Goal: Task Accomplishment & Management: Manage account settings

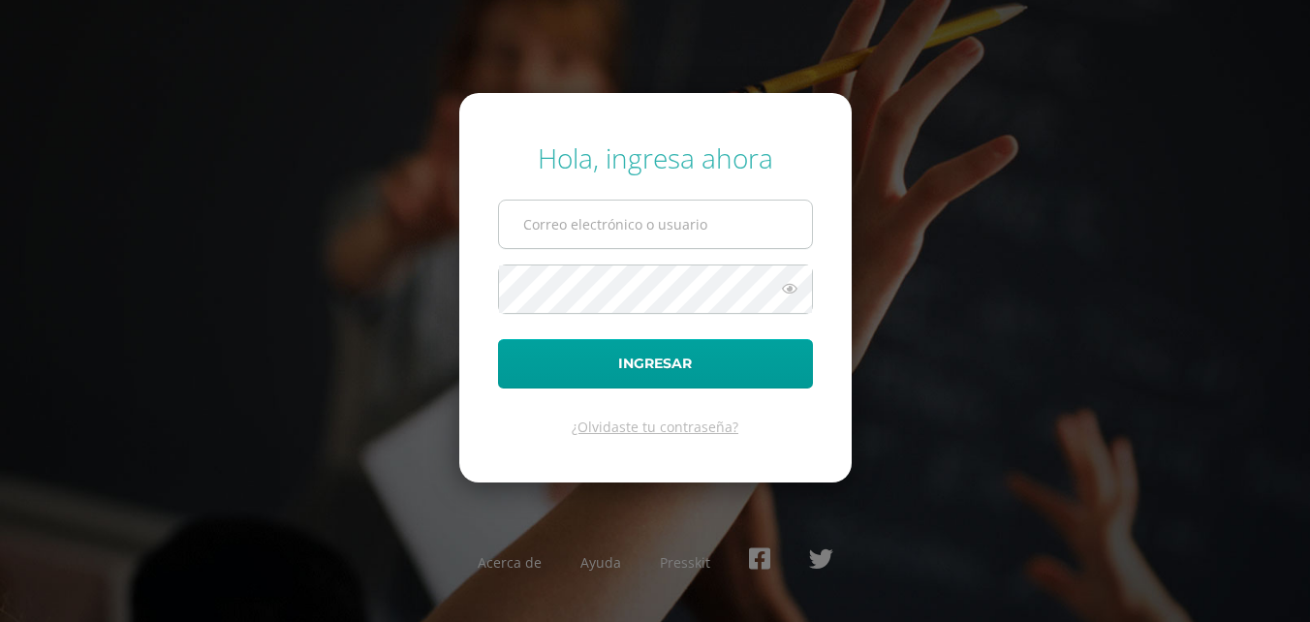
drag, startPoint x: 665, startPoint y: 225, endPoint x: 680, endPoint y: 224, distance: 14.6
click at [665, 225] on input "text" at bounding box center [655, 223] width 313 height 47
type input "[EMAIL_ADDRESS][DOMAIN_NAME]"
click at [498, 339] on button "Ingresar" at bounding box center [655, 363] width 315 height 49
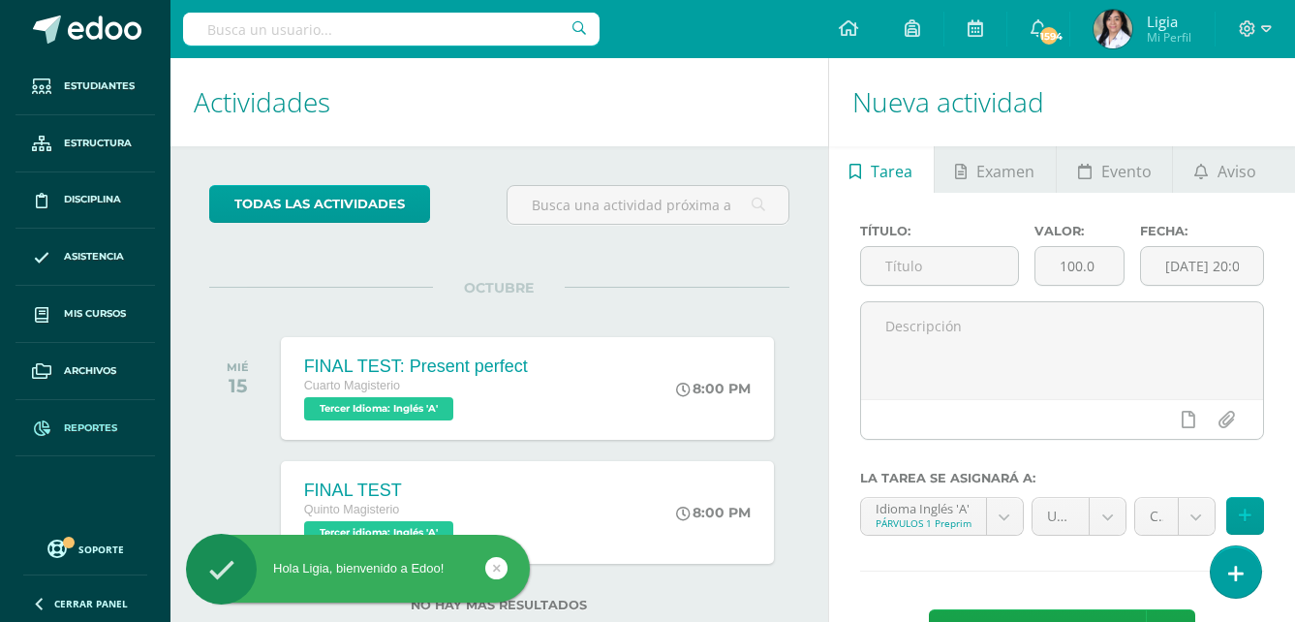
click at [112, 437] on link "Reportes" at bounding box center [84, 428] width 139 height 57
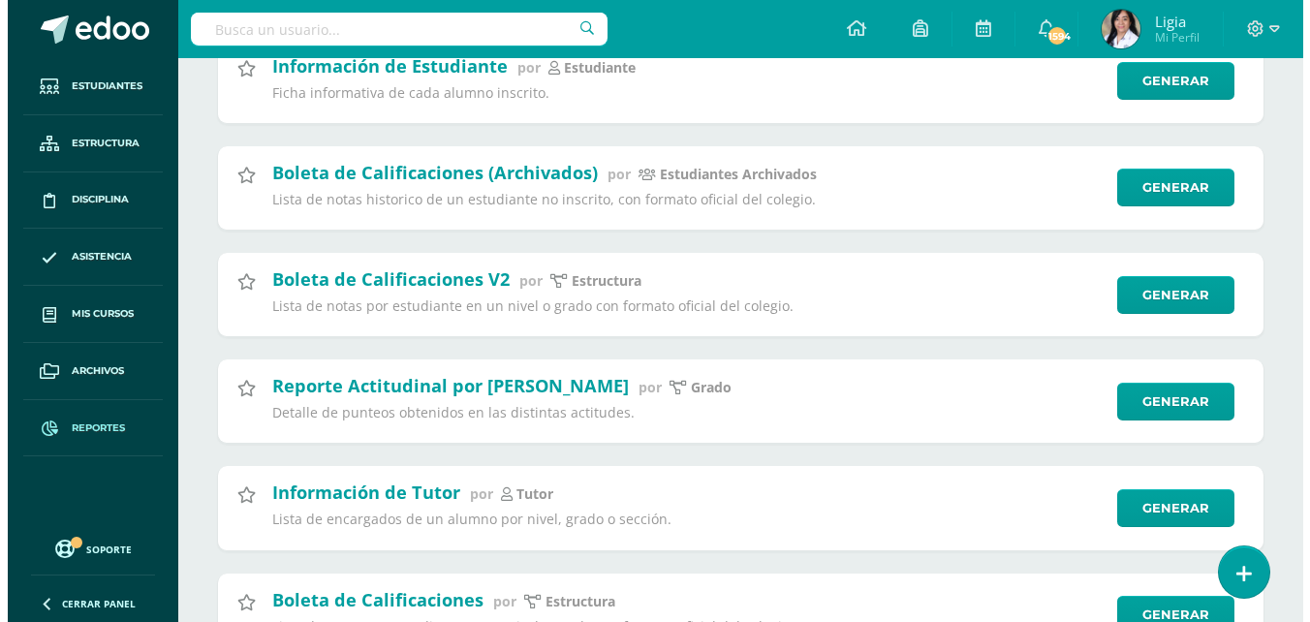
scroll to position [4068, 0]
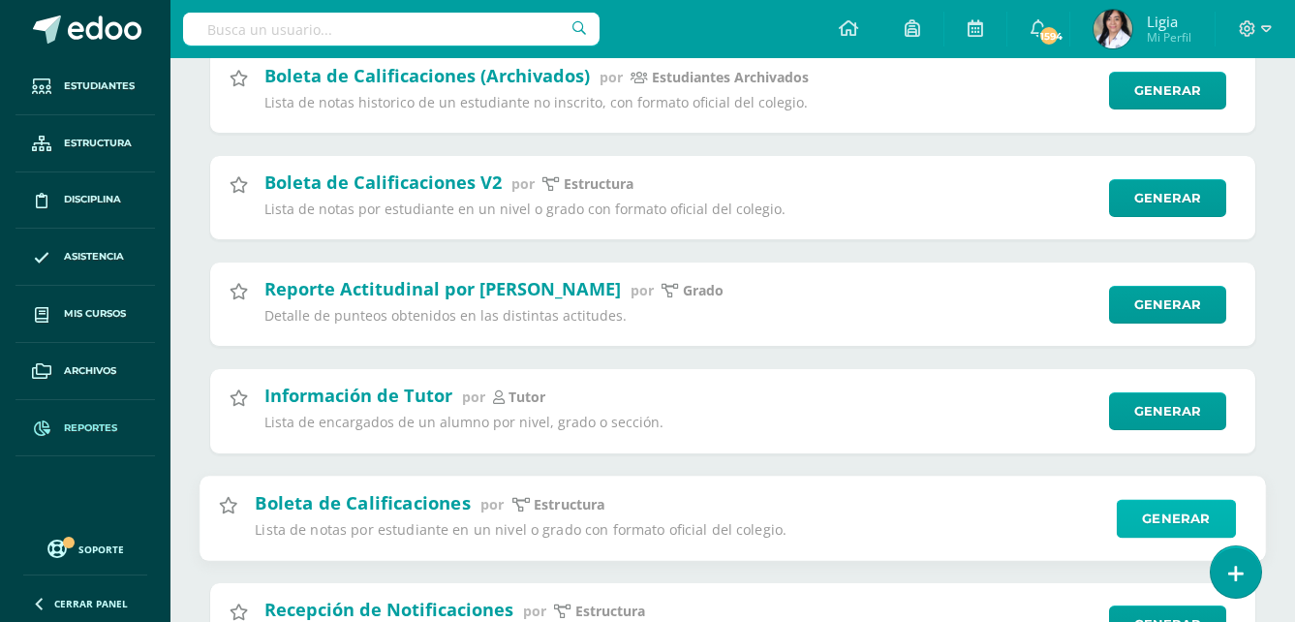
click at [1150, 531] on link "Generar" at bounding box center [1176, 518] width 119 height 39
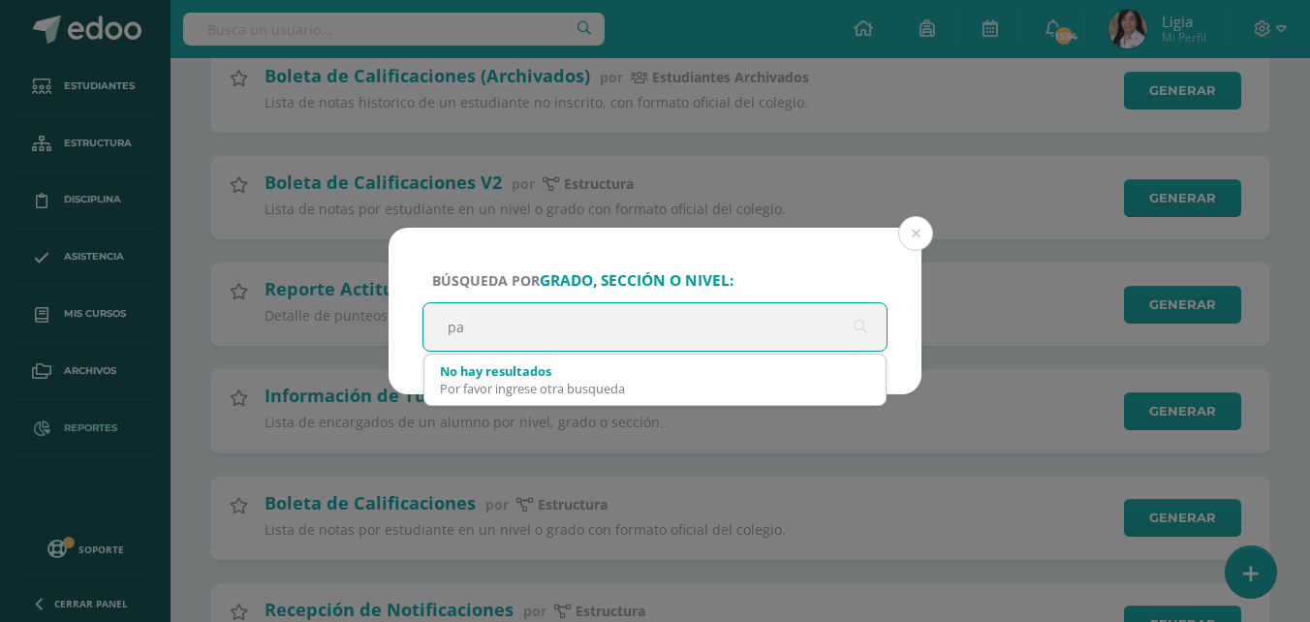
type input "p"
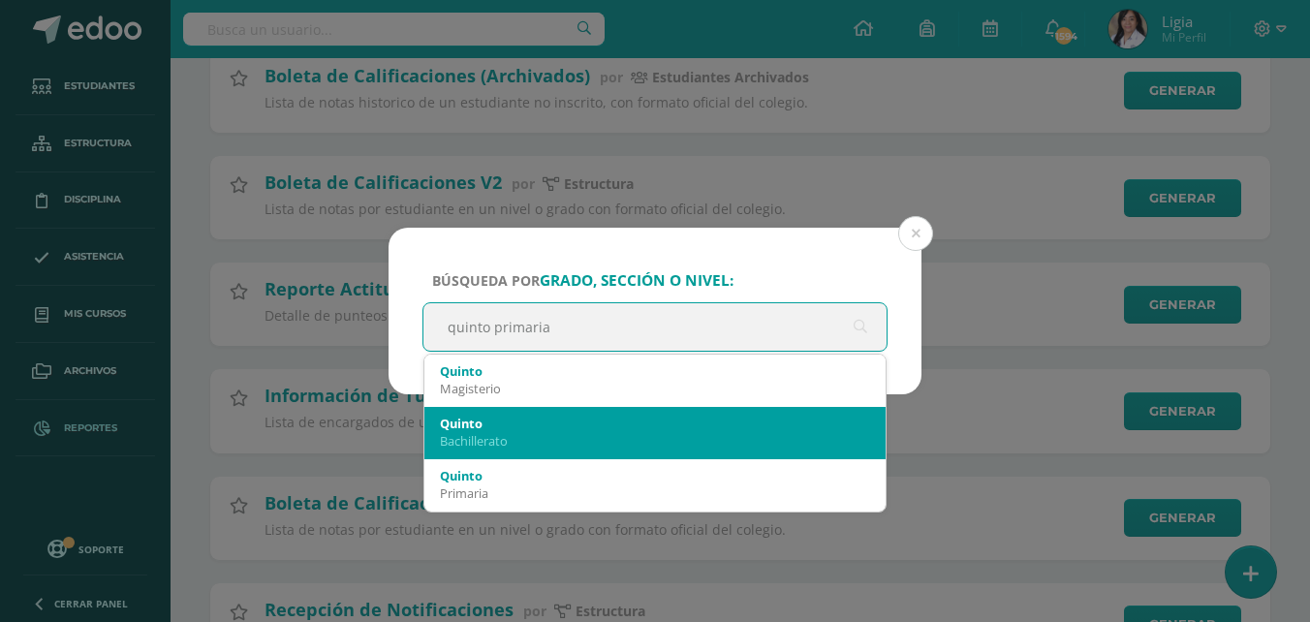
type input "quinto primaria B"
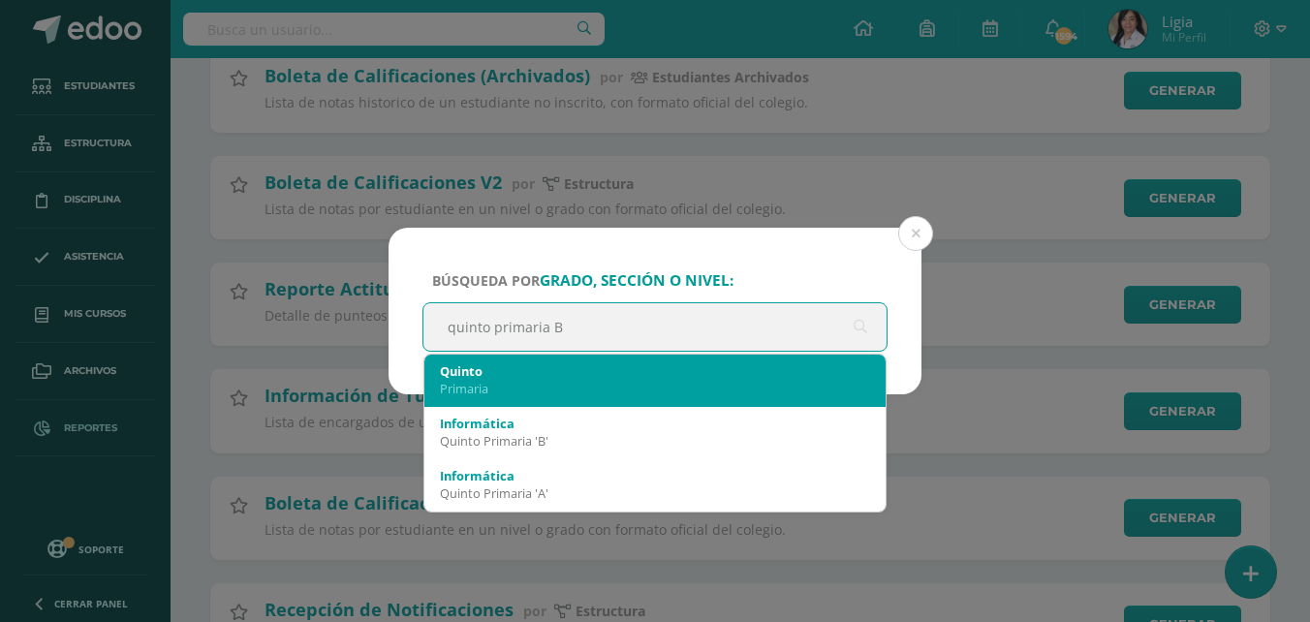
click at [484, 362] on div "Quinto" at bounding box center [655, 370] width 430 height 17
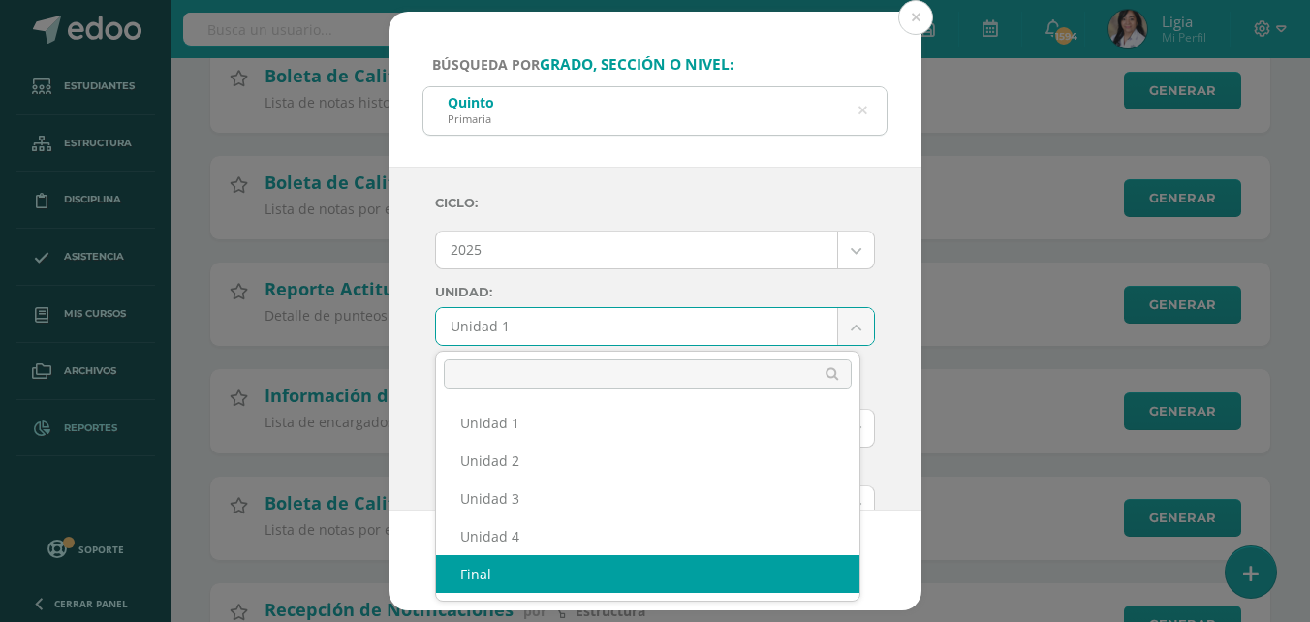
select select "final"
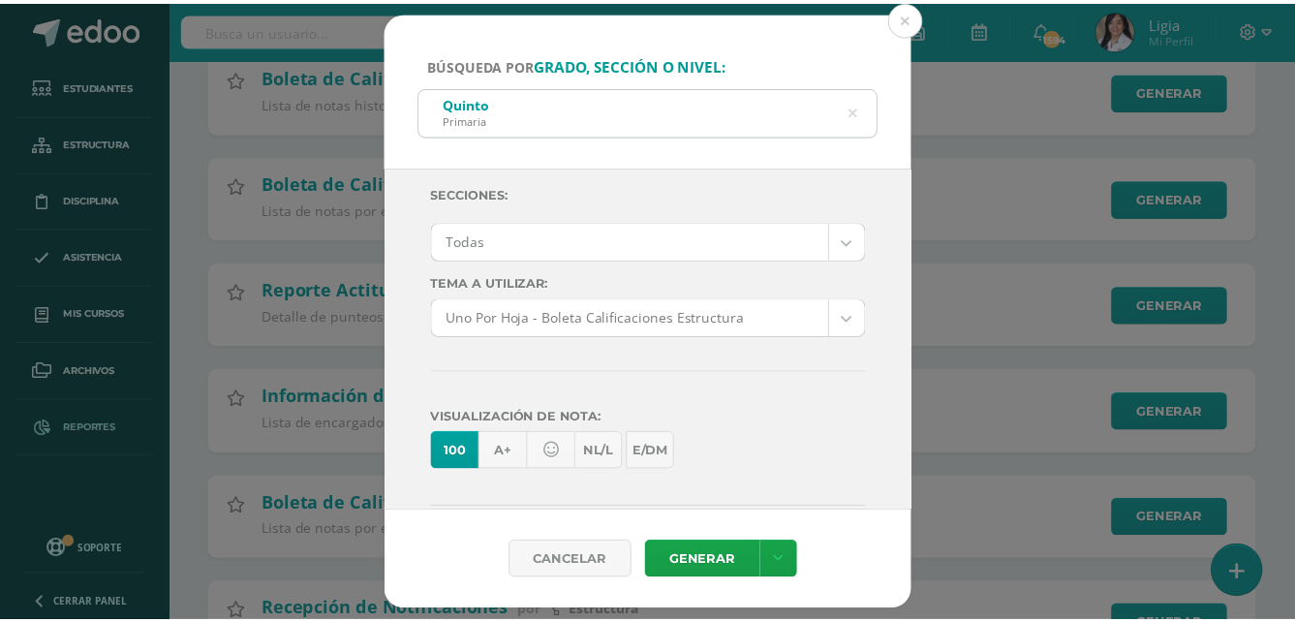
scroll to position [194, 0]
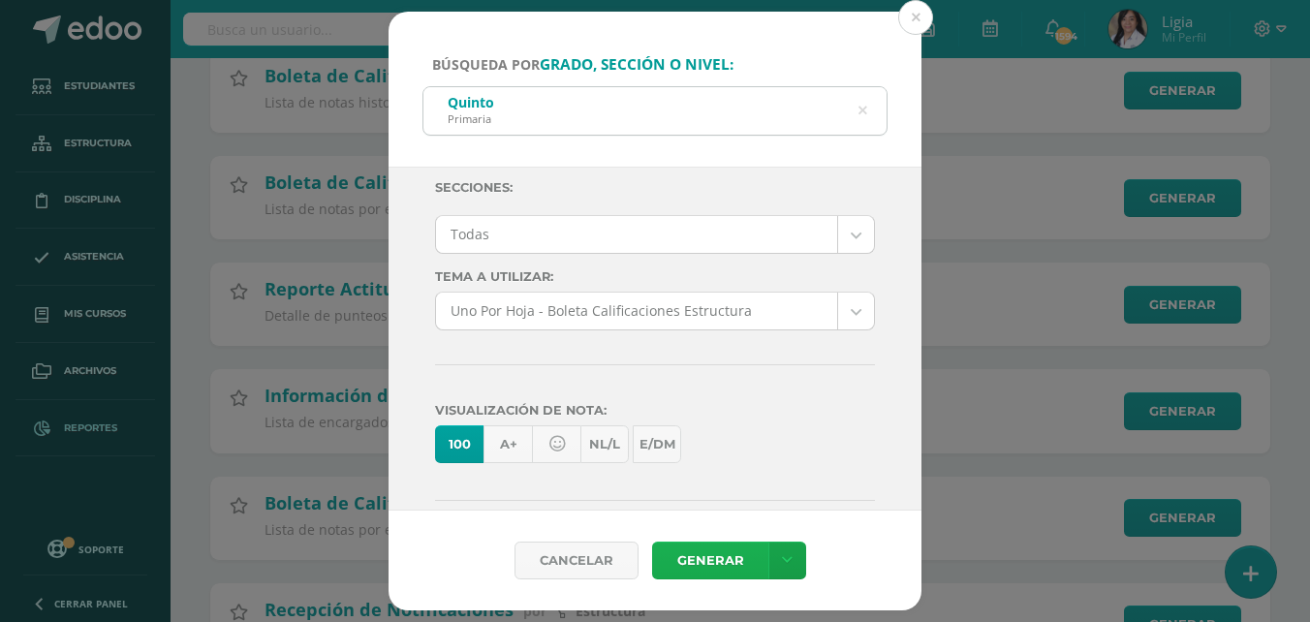
click at [698, 552] on link "Generar" at bounding box center [710, 560] width 116 height 38
click at [909, 21] on button at bounding box center [915, 17] width 35 height 35
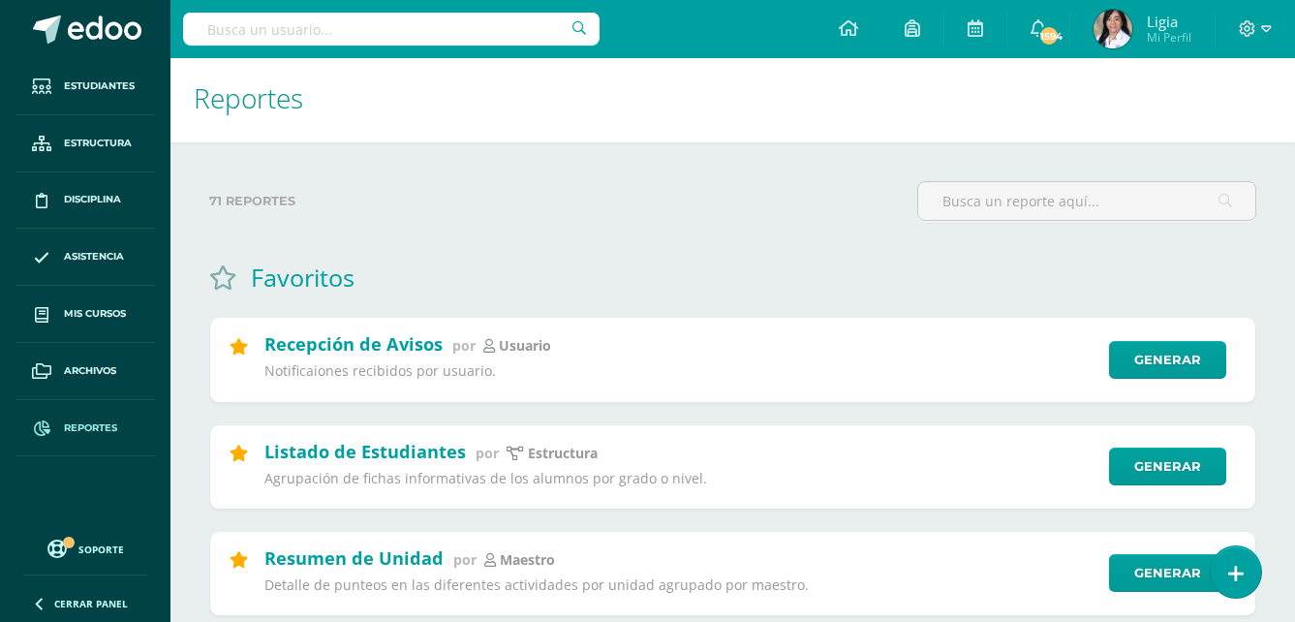
scroll to position [0, 0]
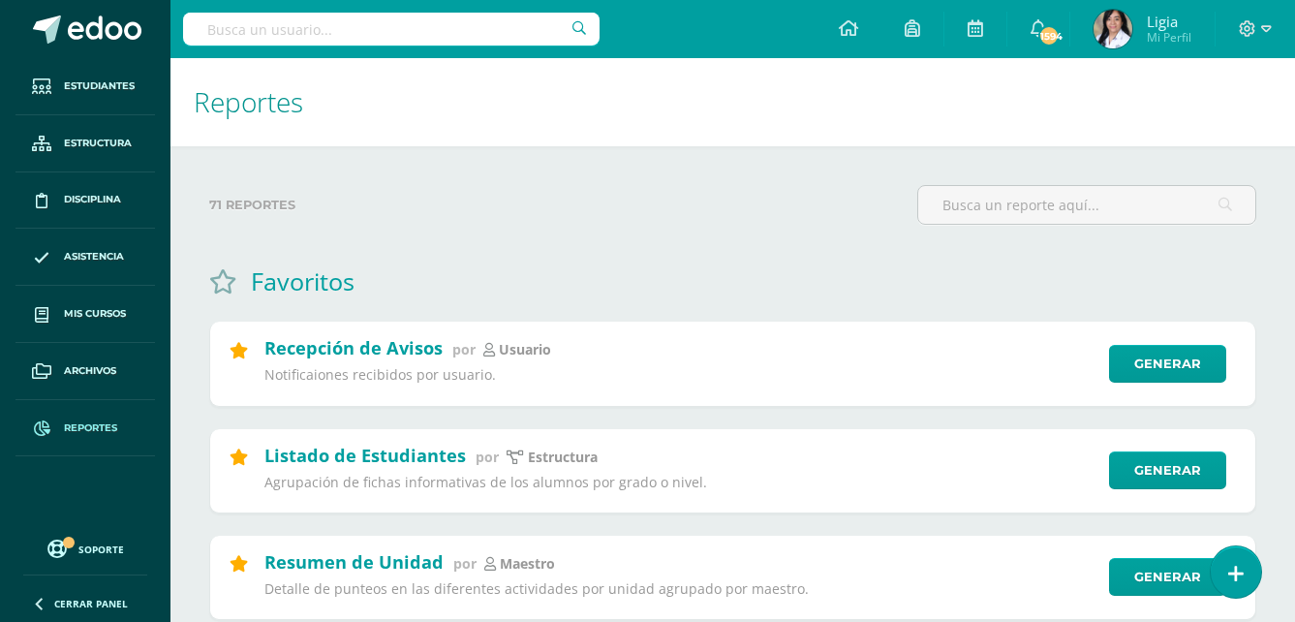
click at [1242, 34] on icon at bounding box center [1248, 28] width 16 height 16
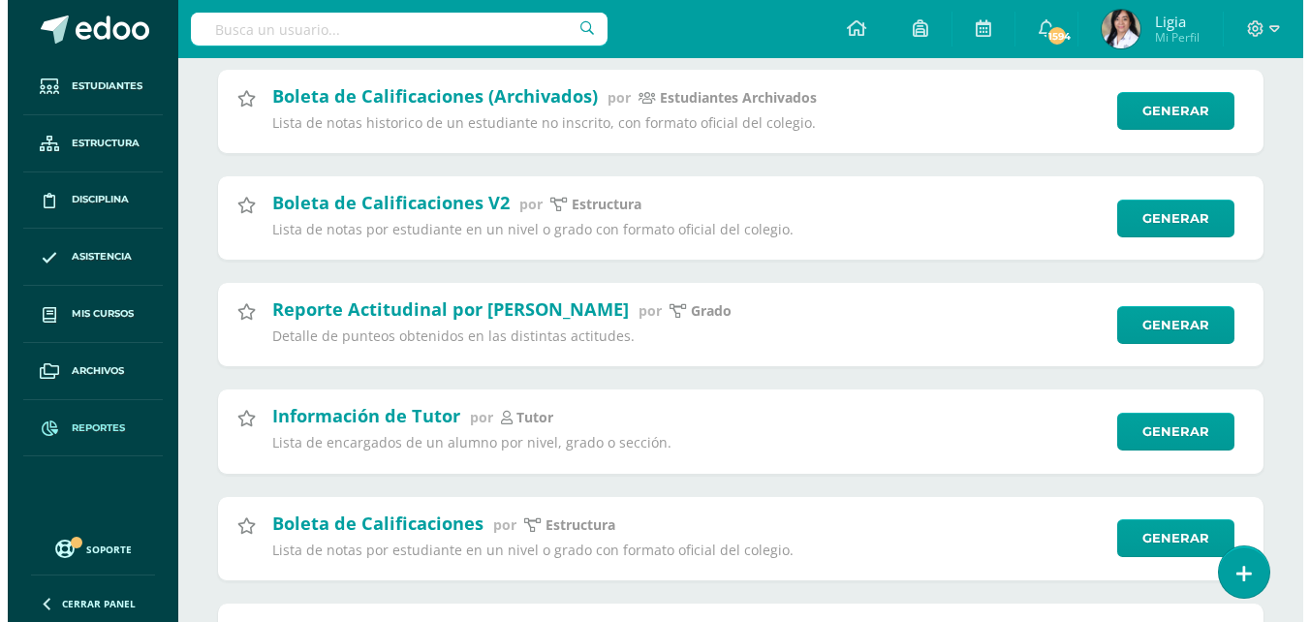
scroll to position [4165, 0]
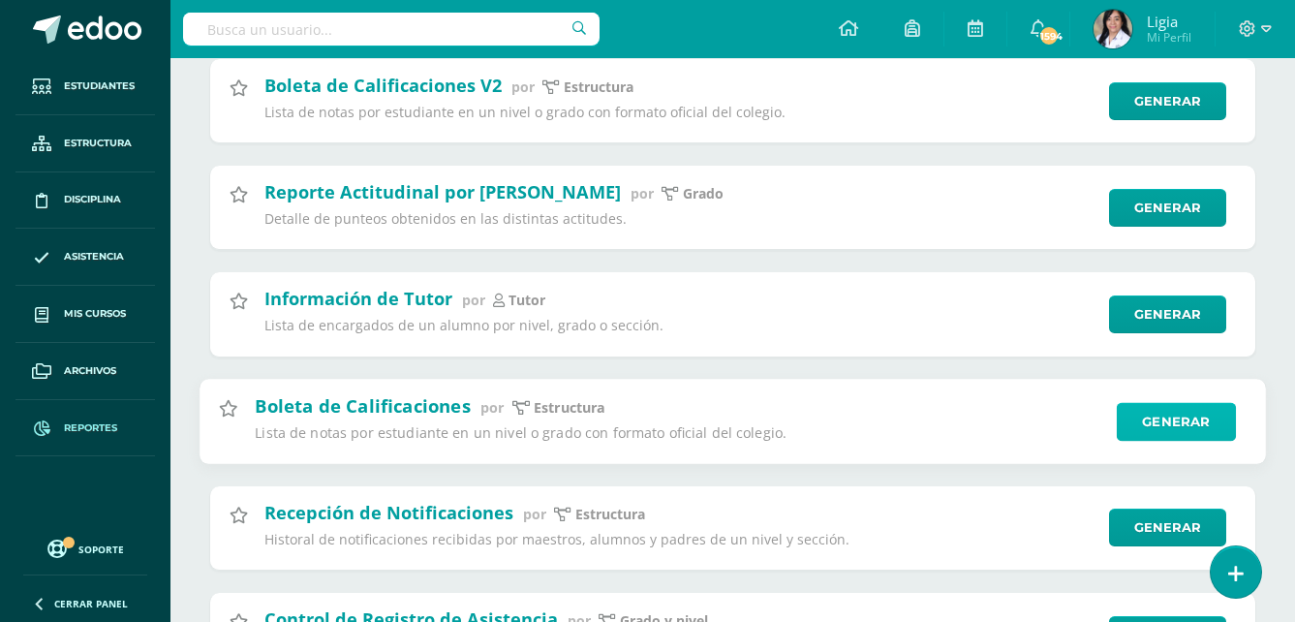
click at [1158, 430] on link "Generar" at bounding box center [1176, 421] width 119 height 39
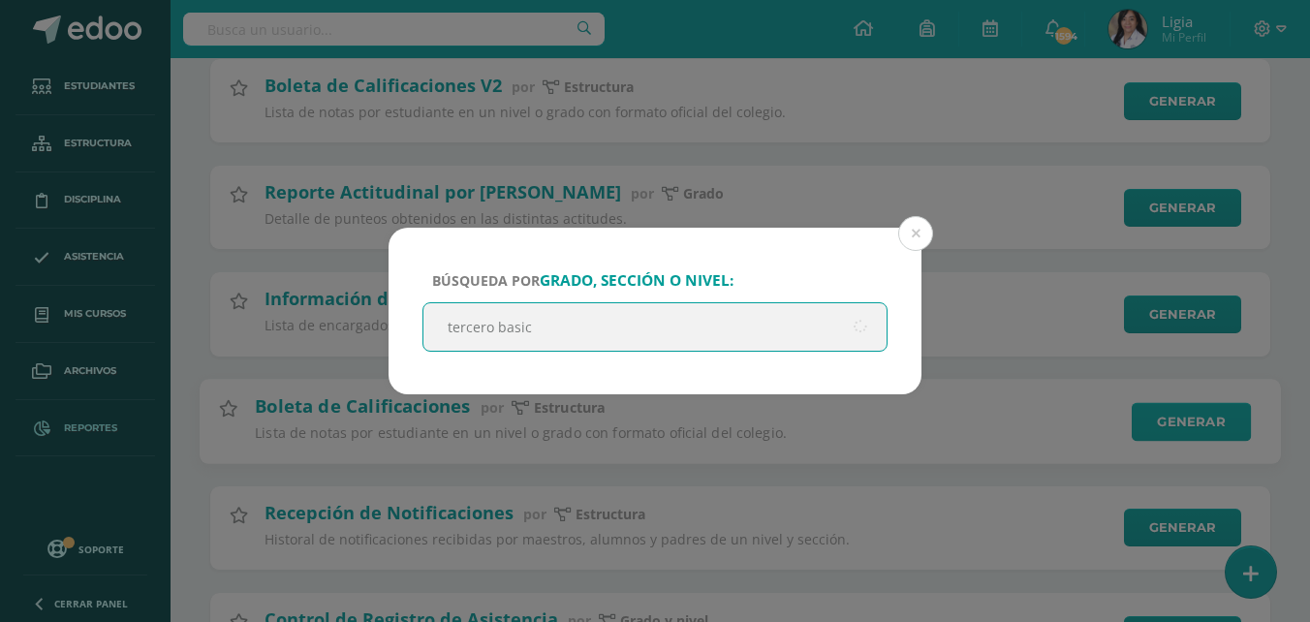
type input "tercero basico"
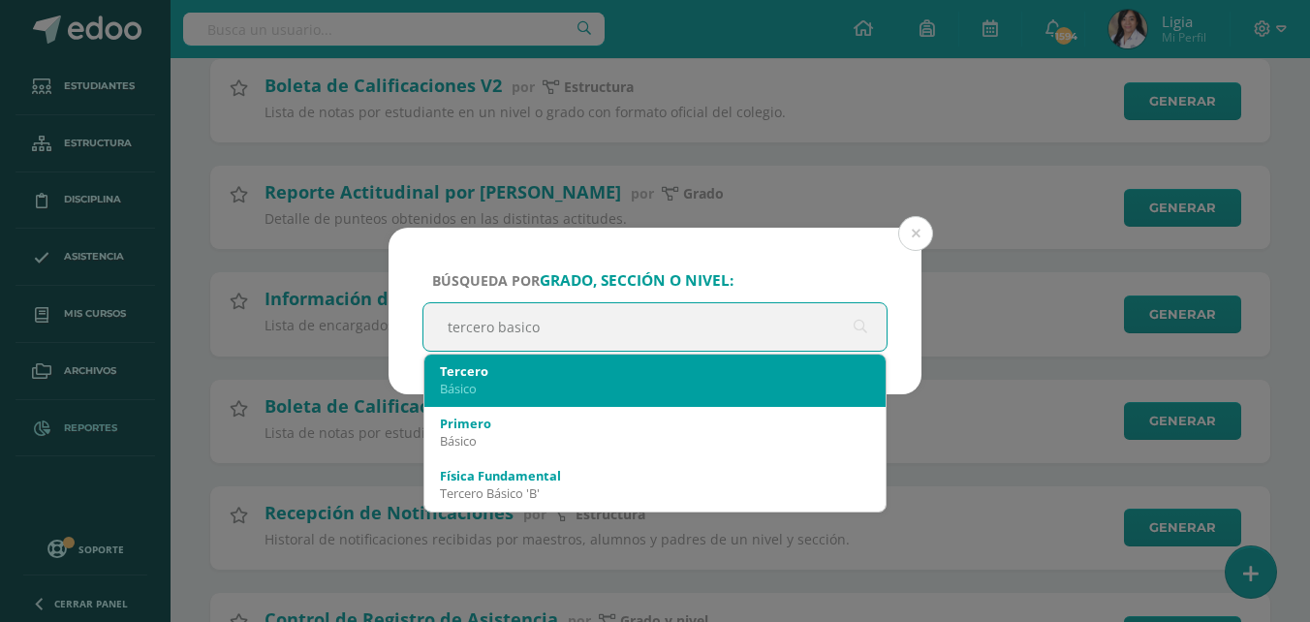
click at [598, 390] on div "Básico" at bounding box center [655, 388] width 430 height 17
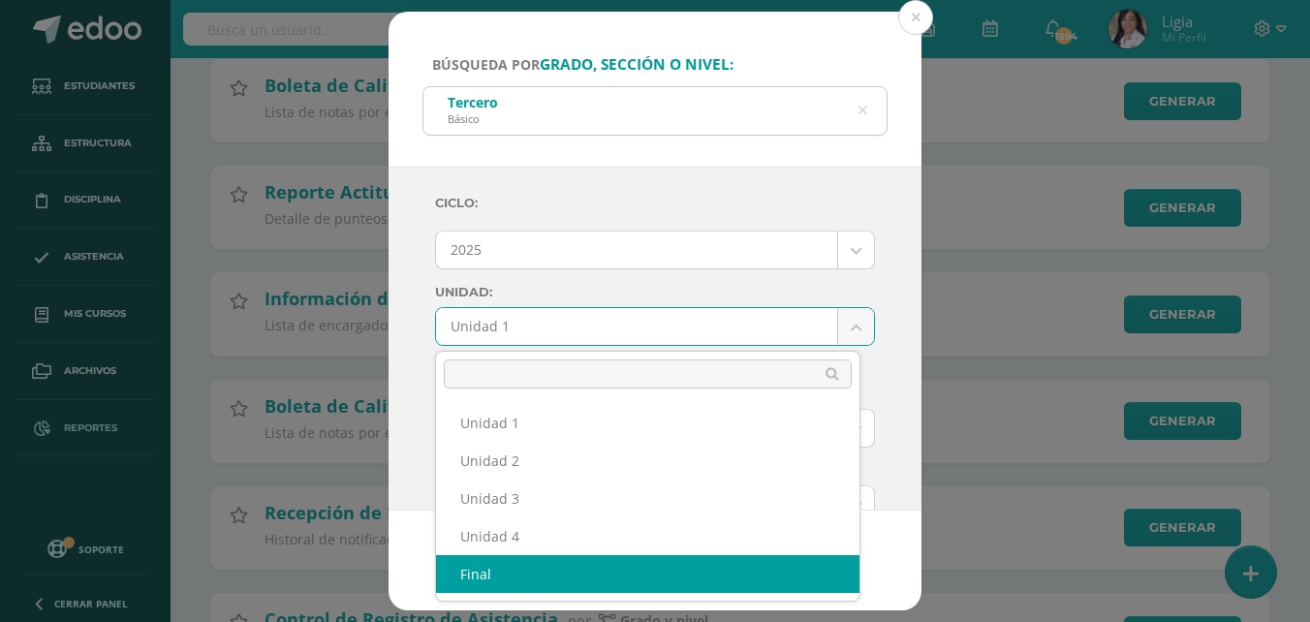
select select "final"
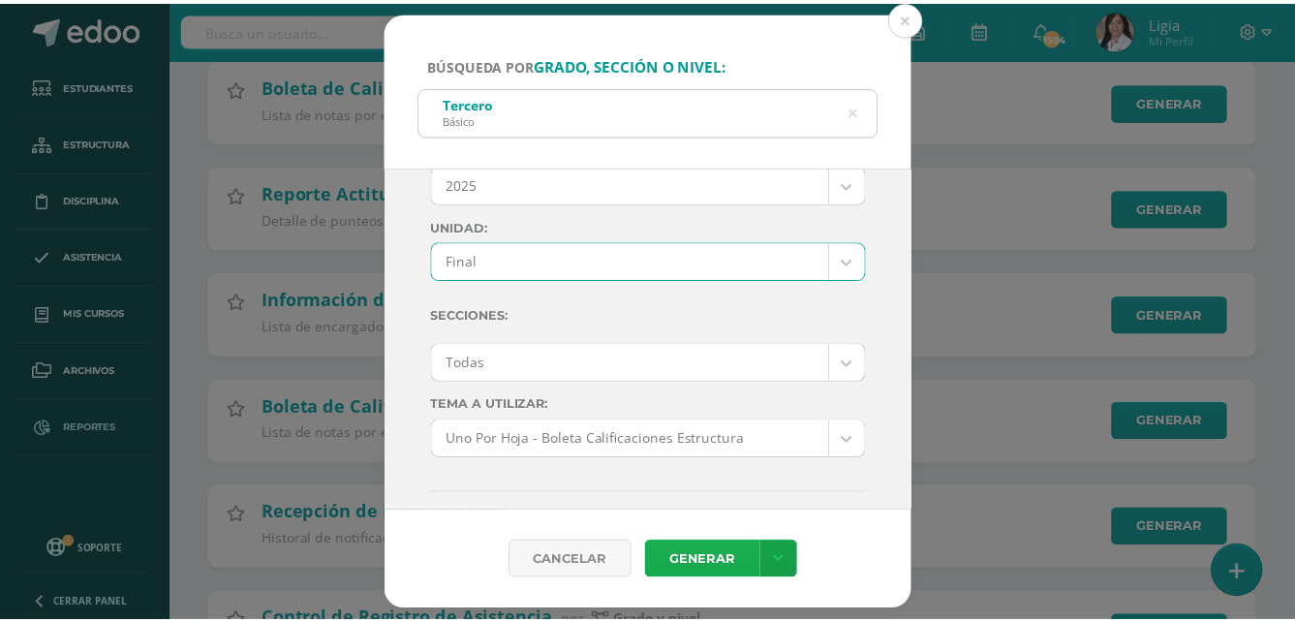
scroll to position [97, 0]
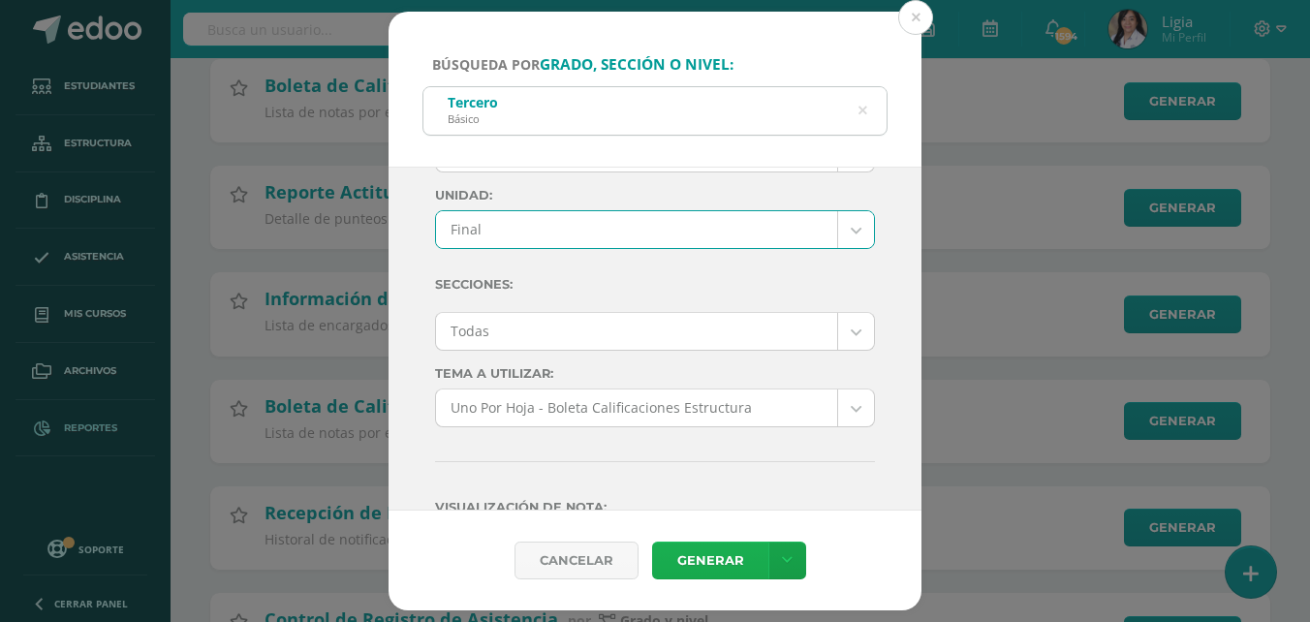
click at [709, 560] on link "Generar" at bounding box center [710, 560] width 116 height 38
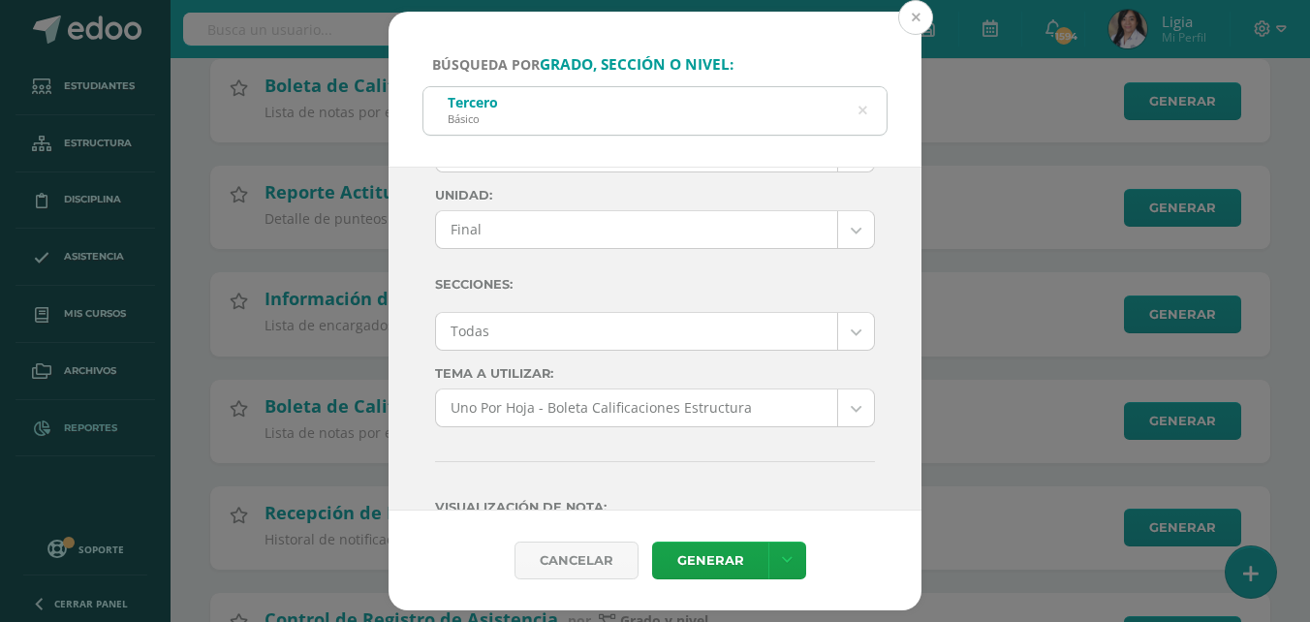
click at [909, 23] on button at bounding box center [915, 17] width 35 height 35
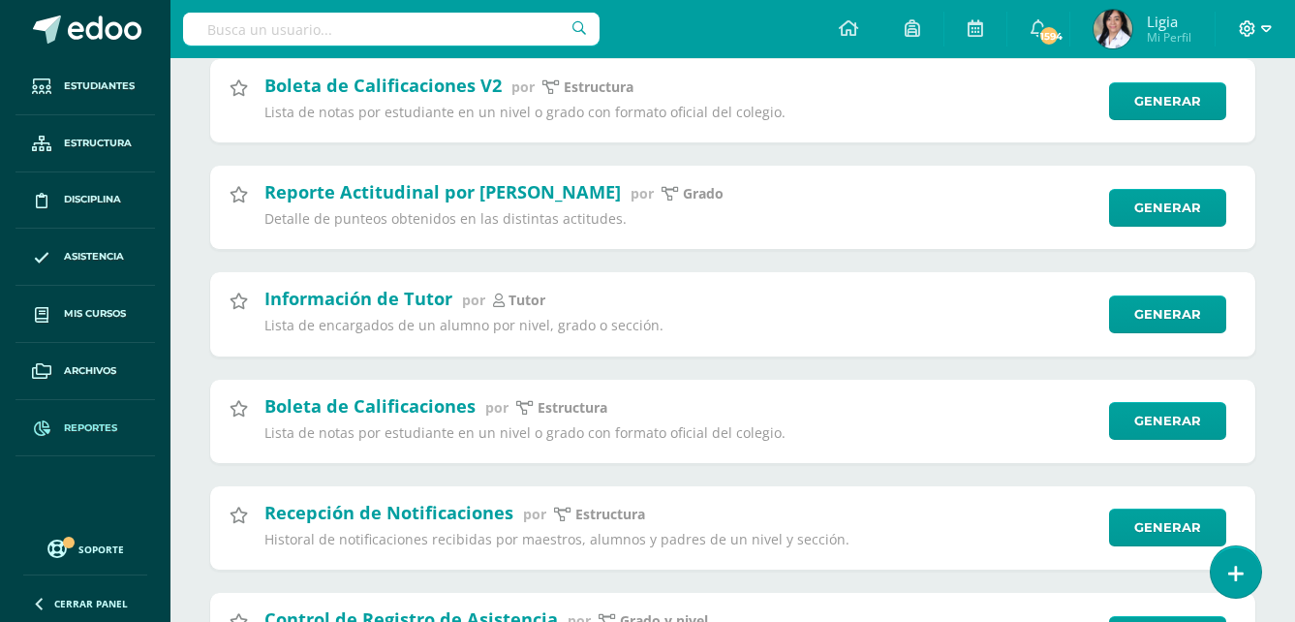
click at [1259, 37] on span at bounding box center [1255, 28] width 33 height 21
click at [1226, 124] on span "Cerrar sesión" at bounding box center [1205, 132] width 87 height 18
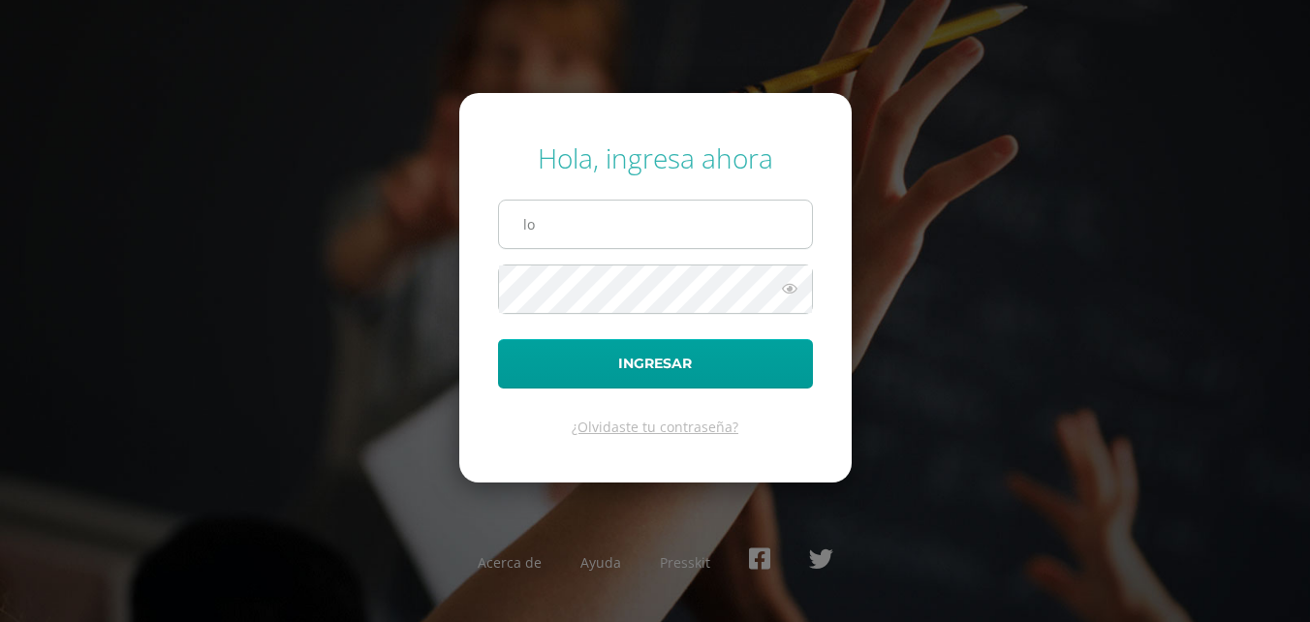
type input "[EMAIL_ADDRESS][DOMAIN_NAME]"
click at [498, 339] on button "Ingresar" at bounding box center [655, 363] width 315 height 49
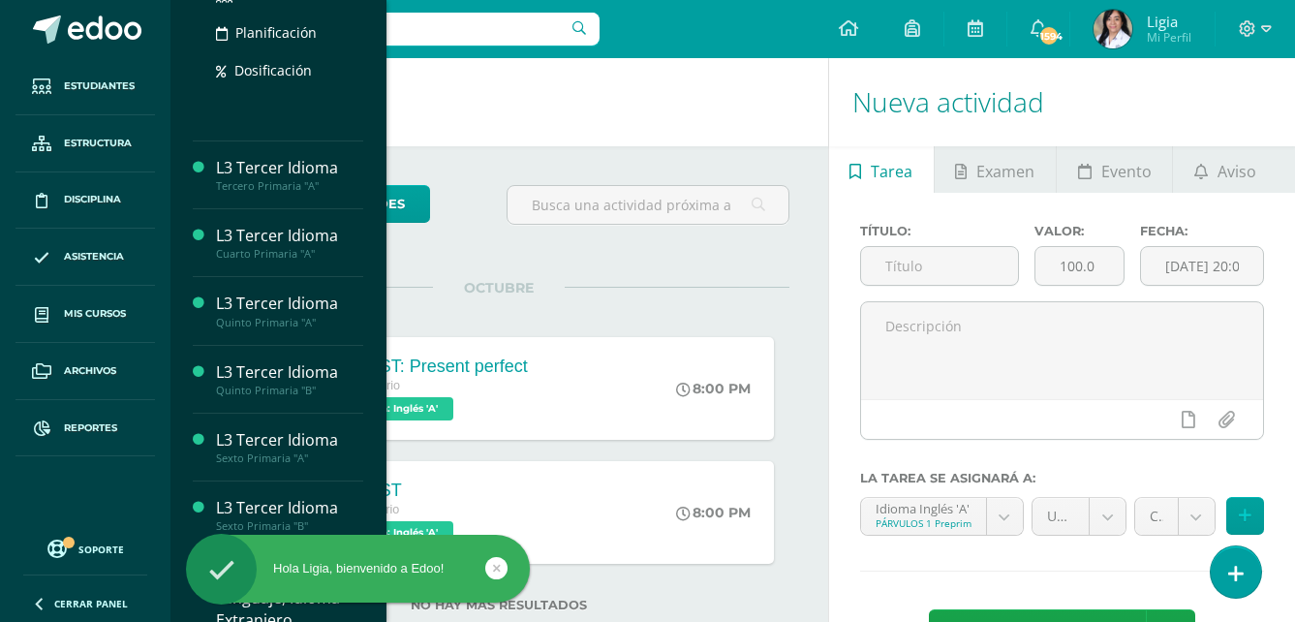
scroll to position [678, 0]
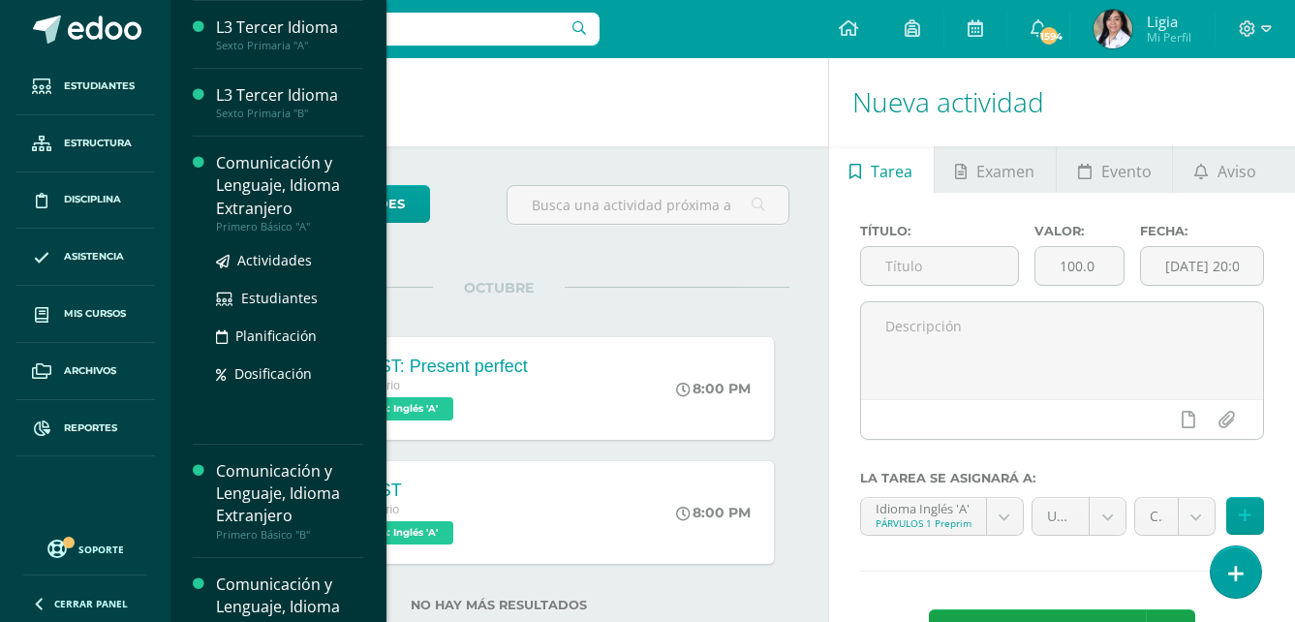
click at [293, 233] on div "Primero Básico "A"" at bounding box center [289, 227] width 147 height 14
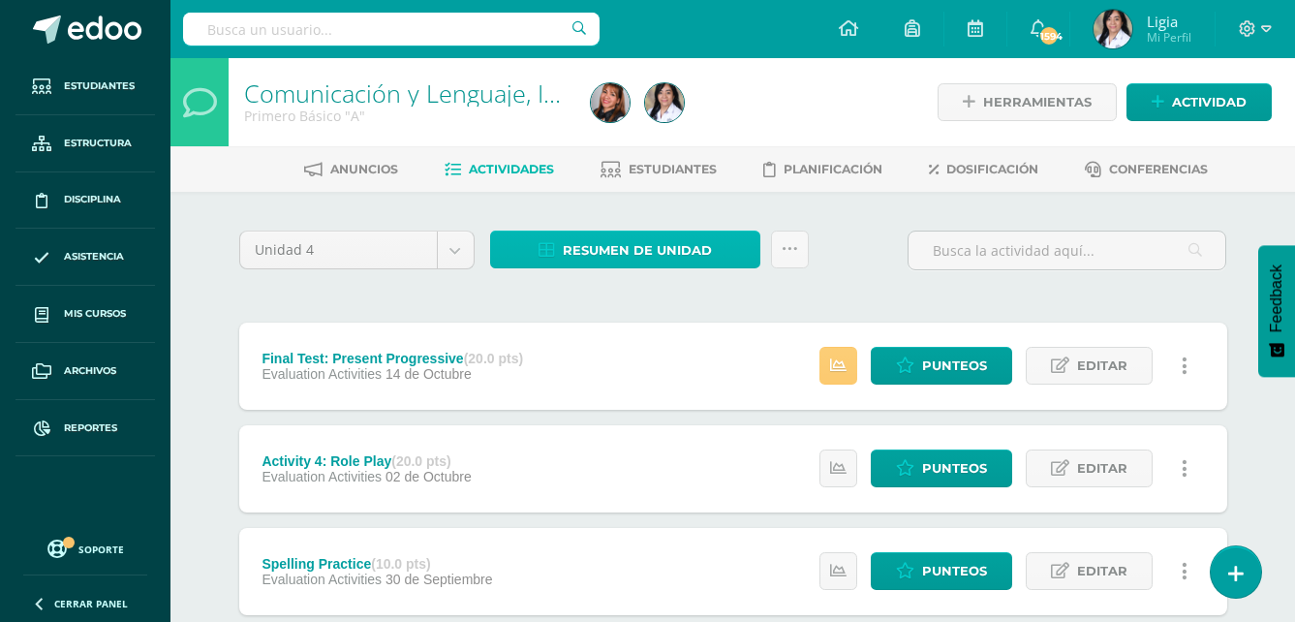
click at [708, 261] on span "Resumen de unidad" at bounding box center [637, 250] width 149 height 36
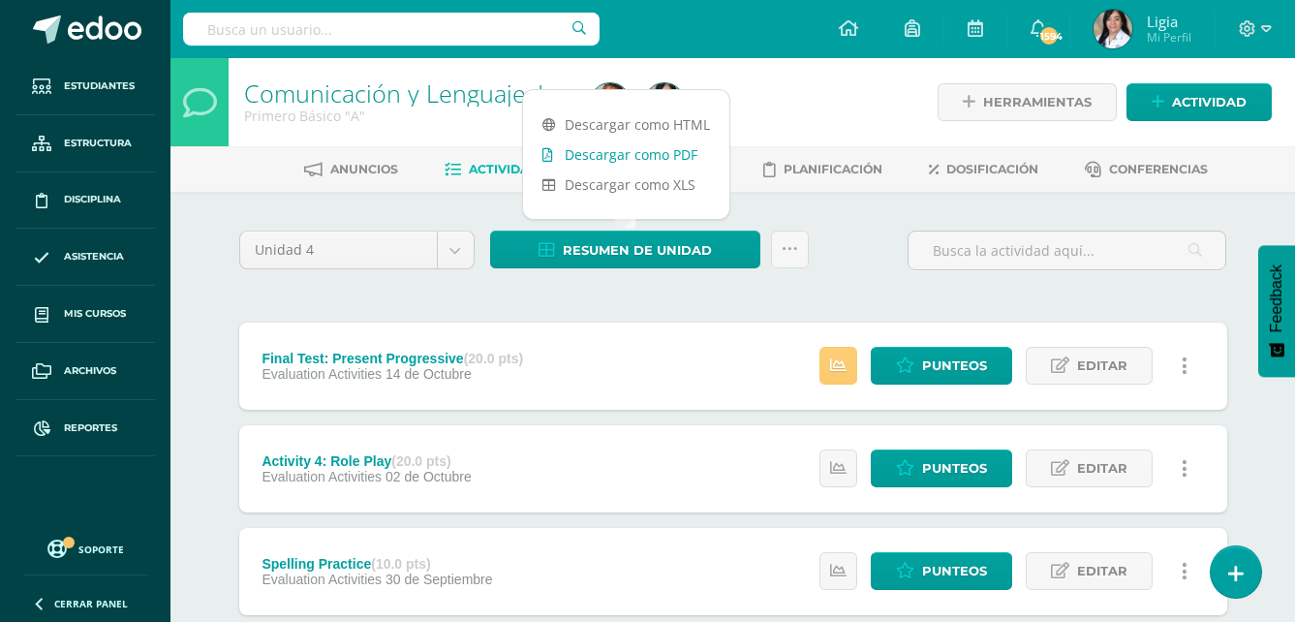
click at [689, 157] on link "Descargar como PDF" at bounding box center [626, 154] width 206 height 30
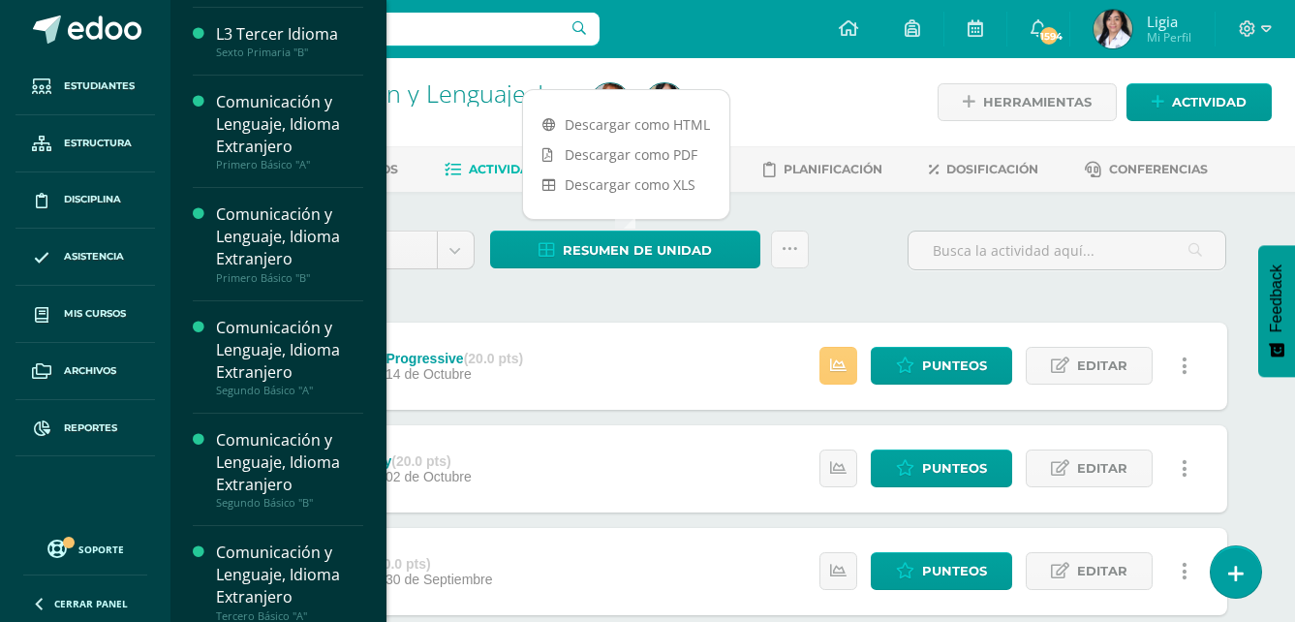
scroll to position [957, 0]
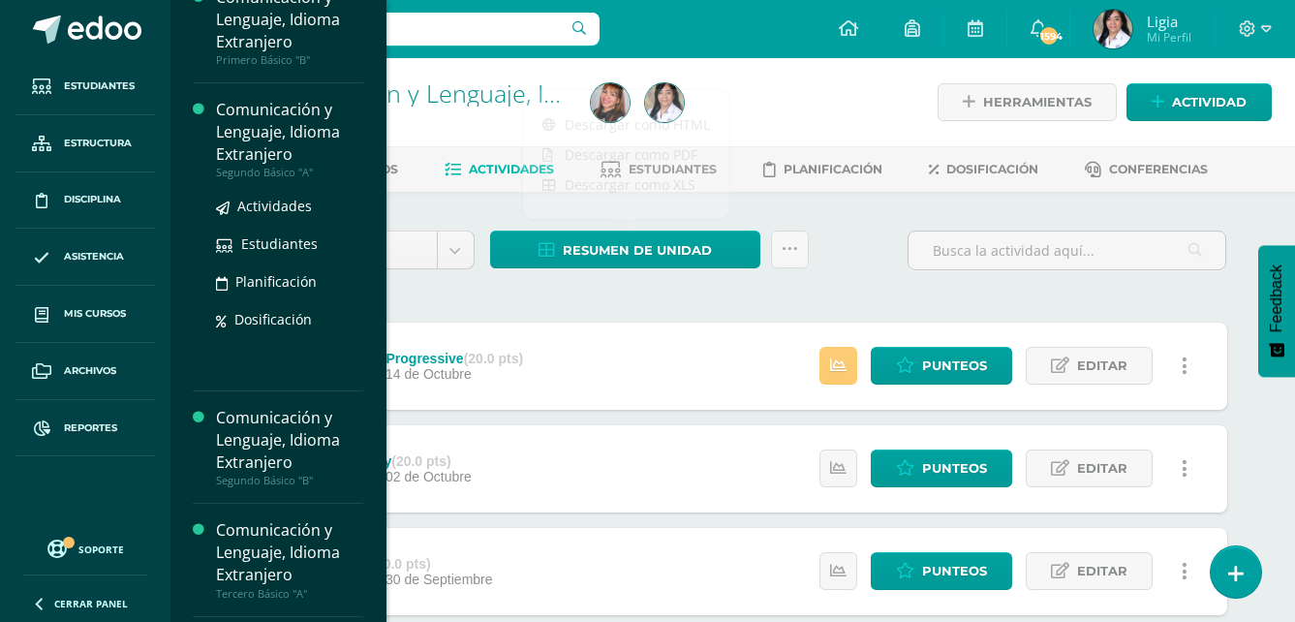
click at [295, 179] on div "Segundo Básico "A"" at bounding box center [289, 173] width 147 height 14
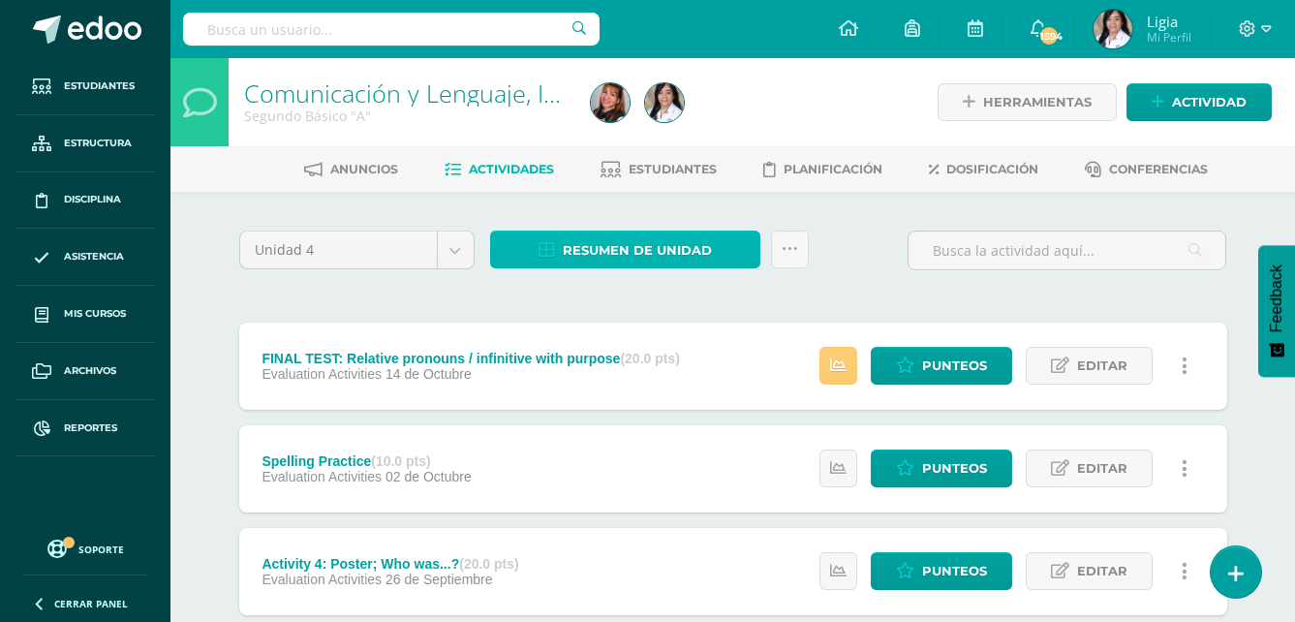
click at [667, 251] on span "Resumen de unidad" at bounding box center [637, 250] width 149 height 36
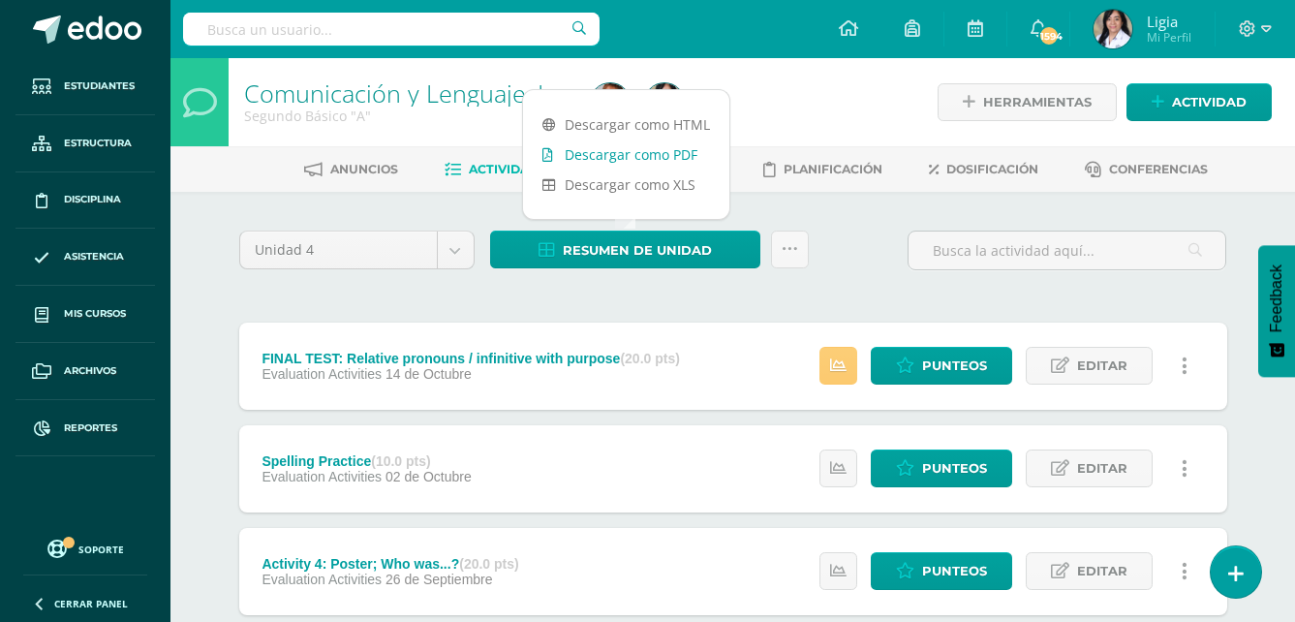
click at [664, 161] on link "Descargar como PDF" at bounding box center [626, 154] width 206 height 30
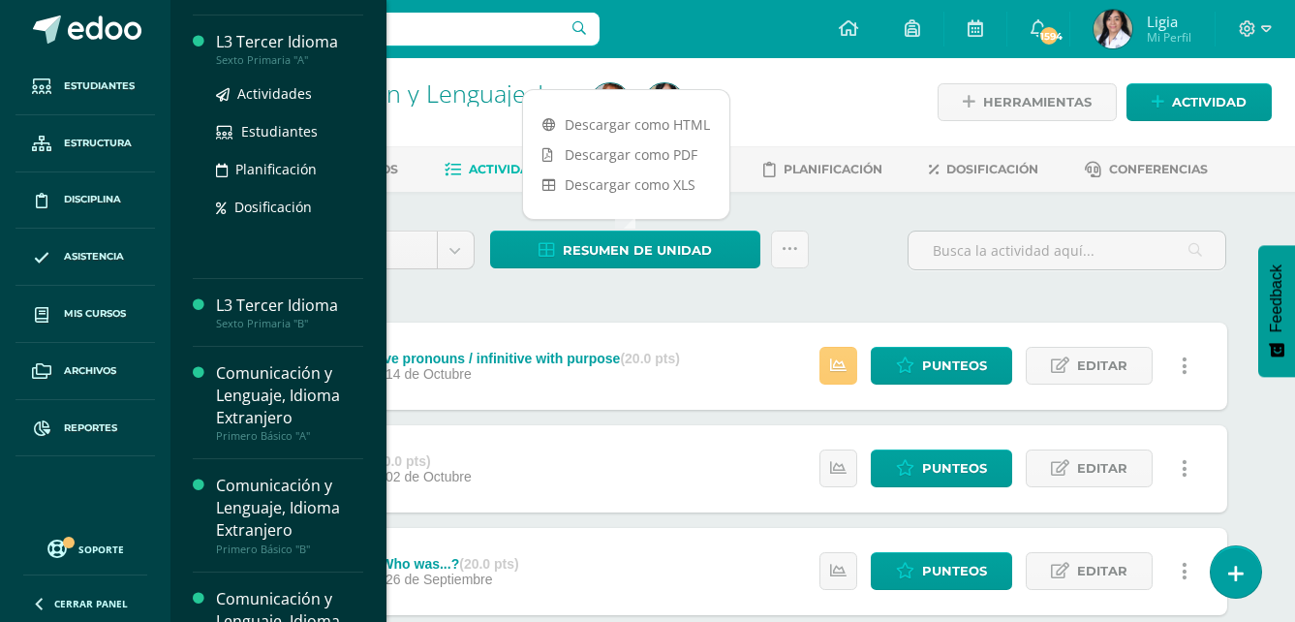
scroll to position [678, 0]
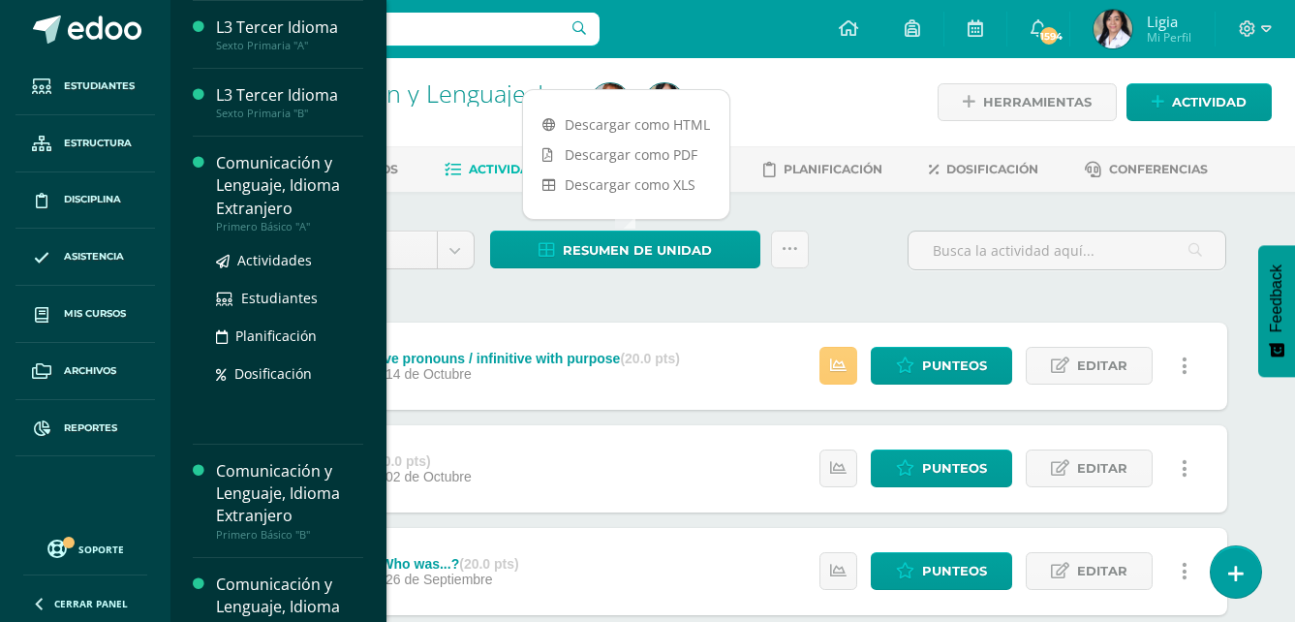
click at [301, 233] on div "Primero Básico "A"" at bounding box center [289, 227] width 147 height 14
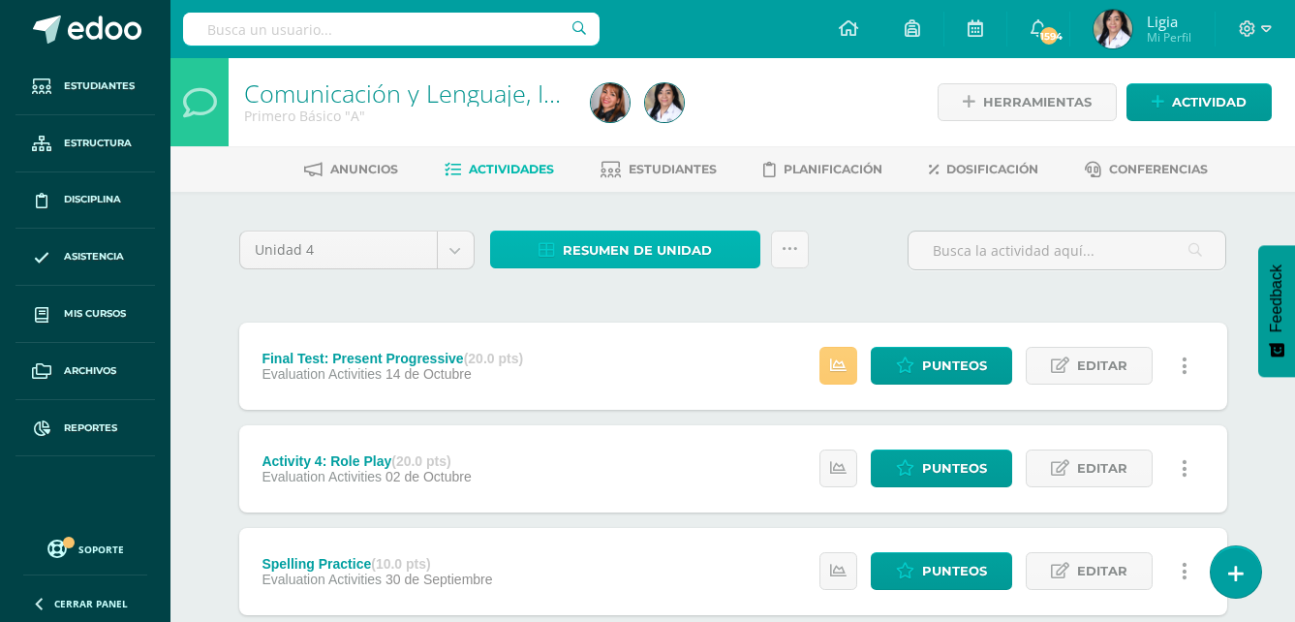
click at [683, 262] on span "Resumen de unidad" at bounding box center [637, 250] width 149 height 36
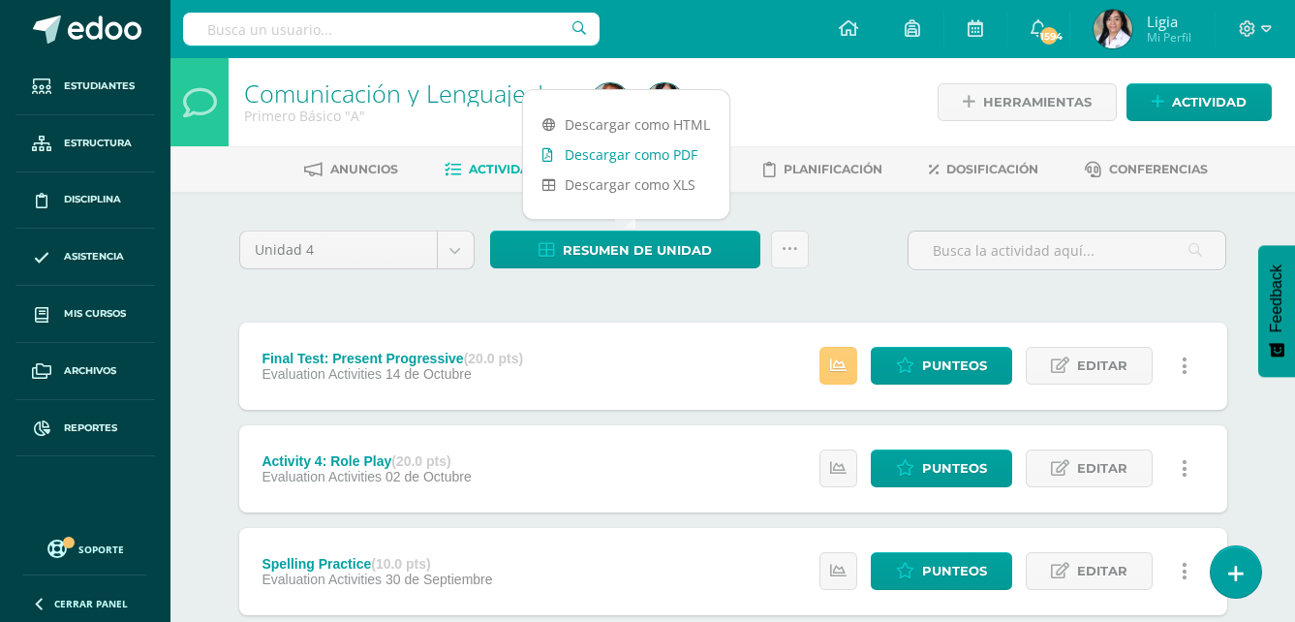
click at [691, 154] on link "Descargar como PDF" at bounding box center [626, 154] width 206 height 30
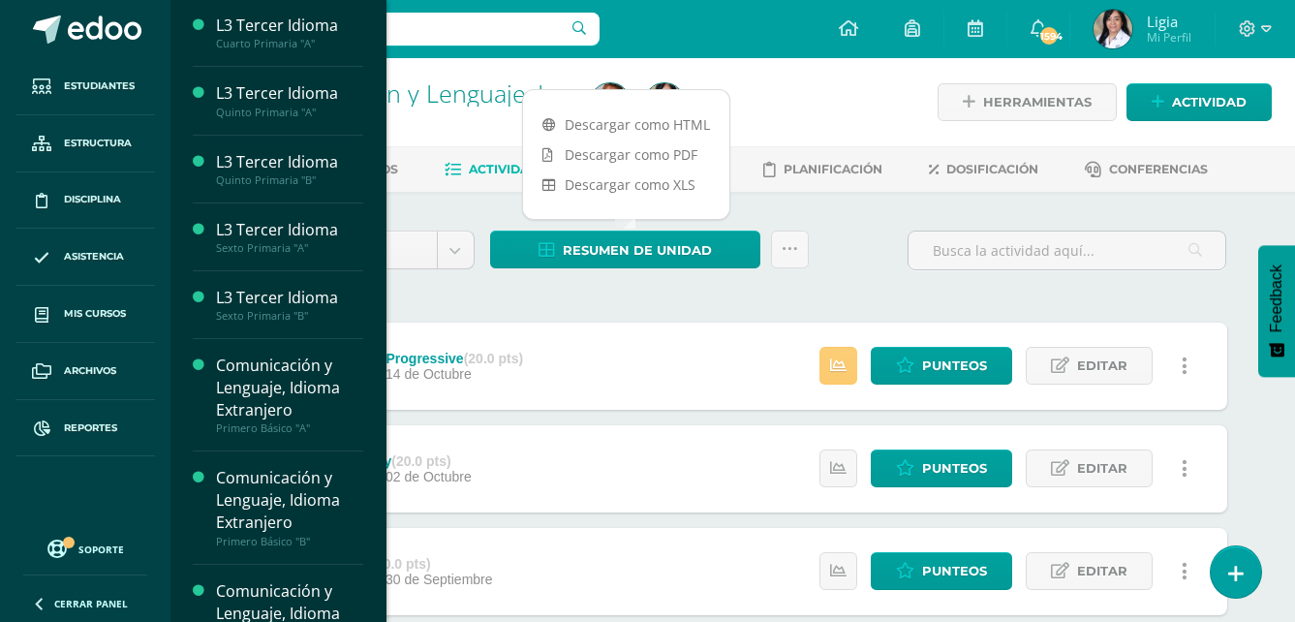
scroll to position [770, 0]
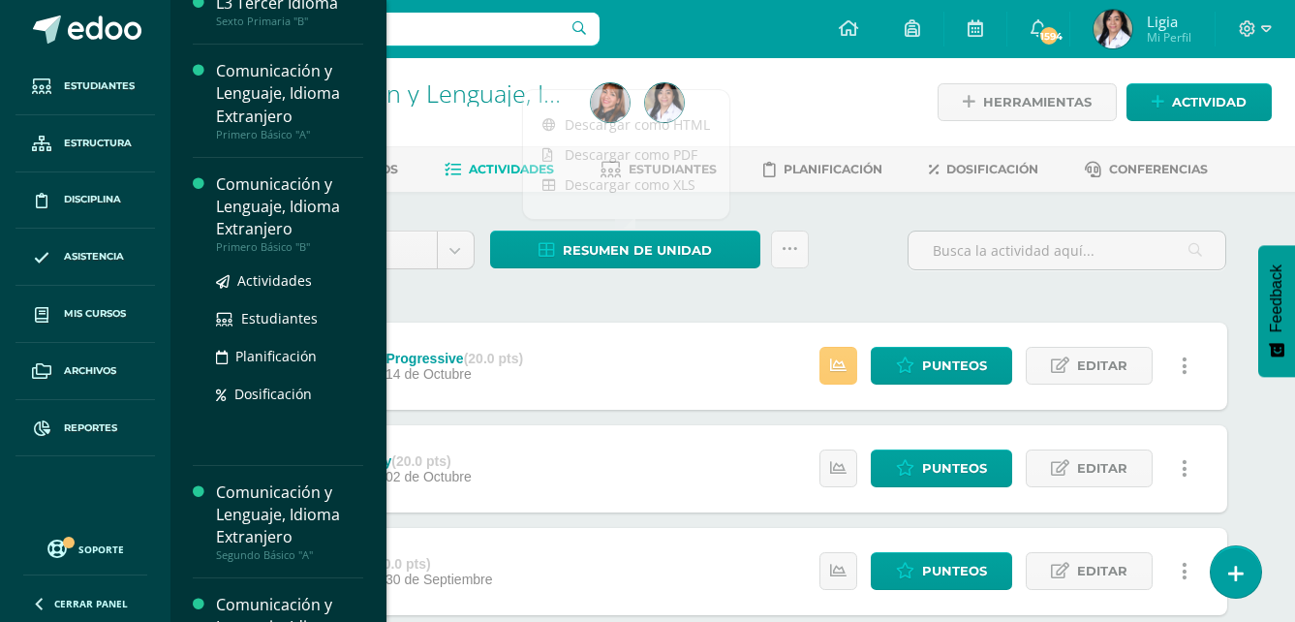
click at [294, 254] on div "Primero Básico "B"" at bounding box center [289, 247] width 147 height 14
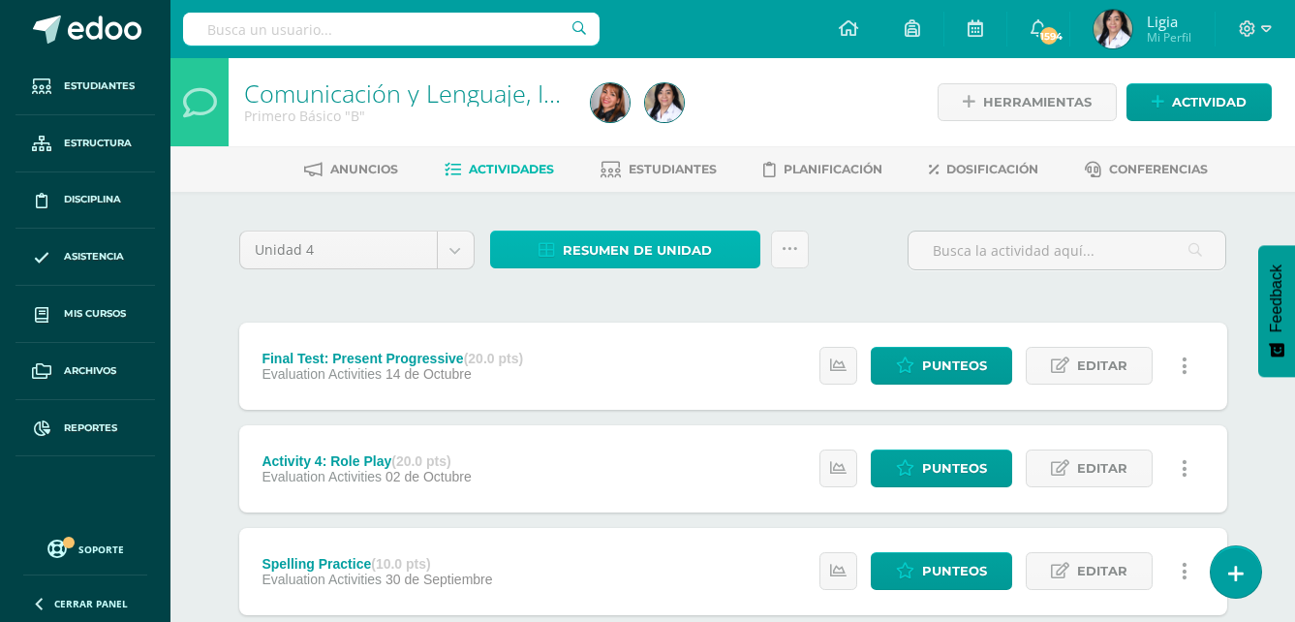
click at [660, 254] on span "Resumen de unidad" at bounding box center [637, 250] width 149 height 36
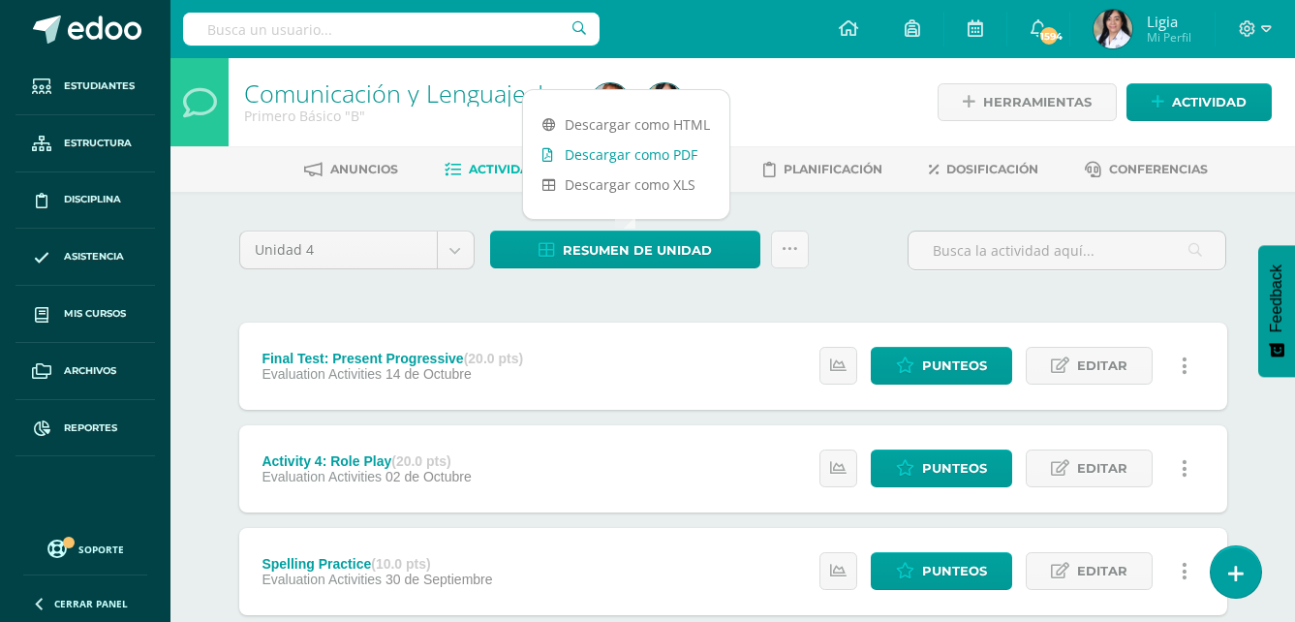
click at [684, 158] on link "Descargar como PDF" at bounding box center [626, 154] width 206 height 30
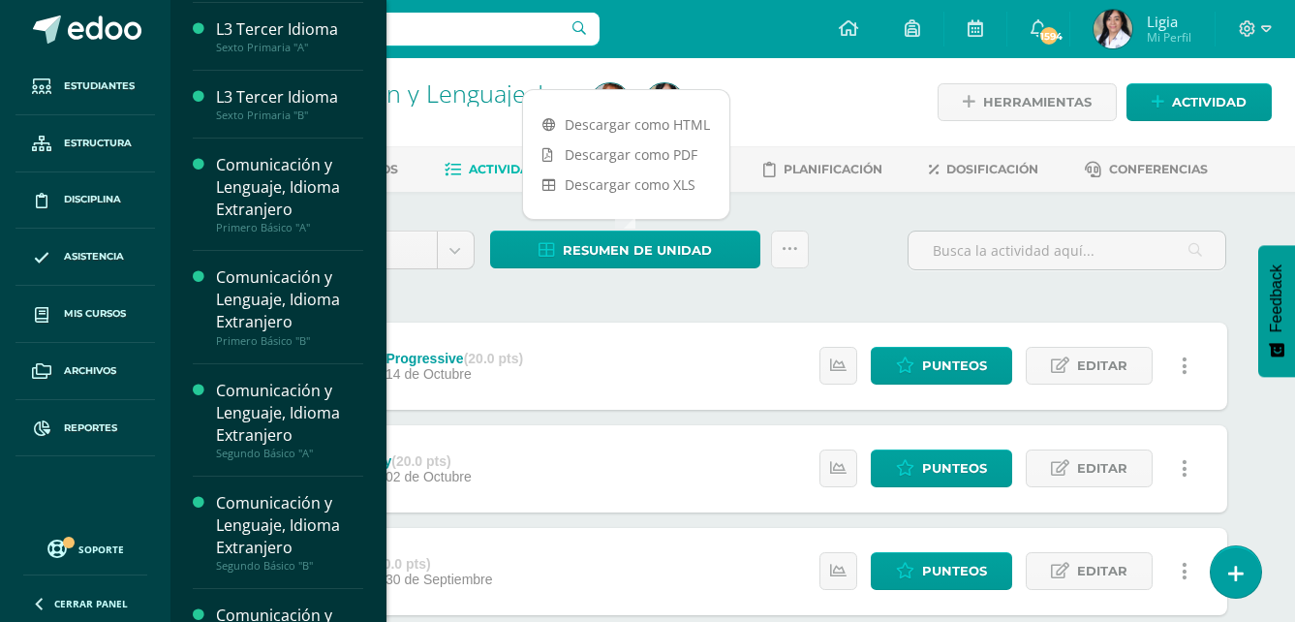
scroll to position [969, 0]
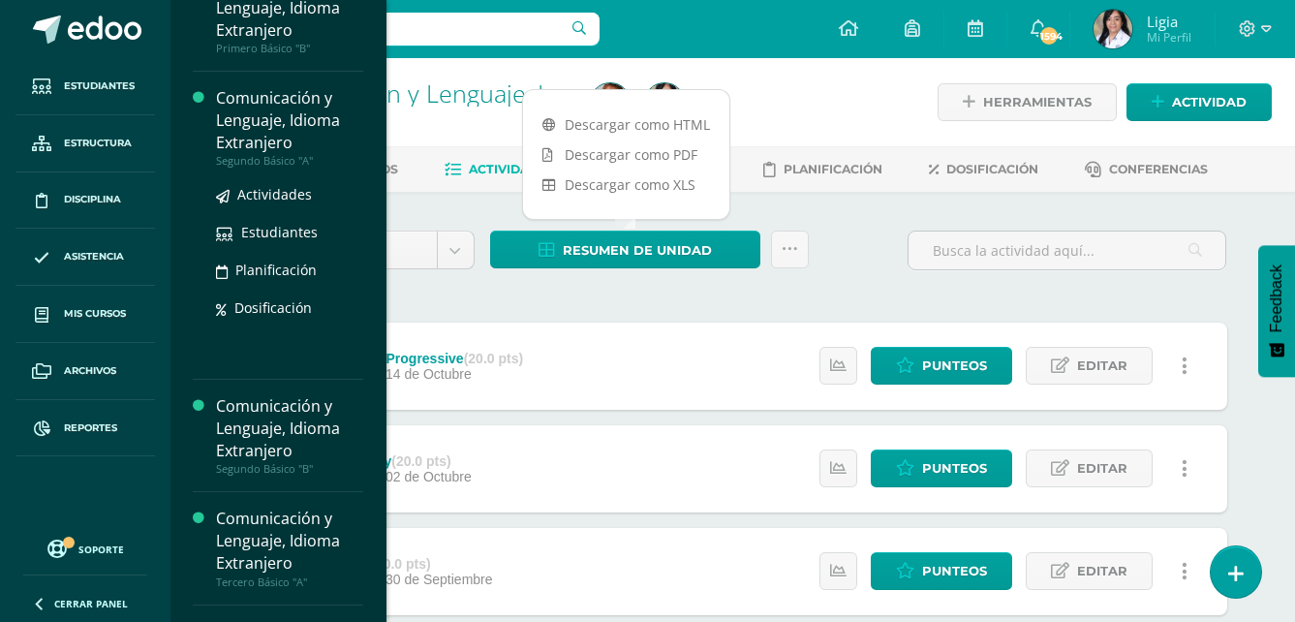
click at [298, 168] on div "Segundo Básico "A"" at bounding box center [289, 161] width 147 height 14
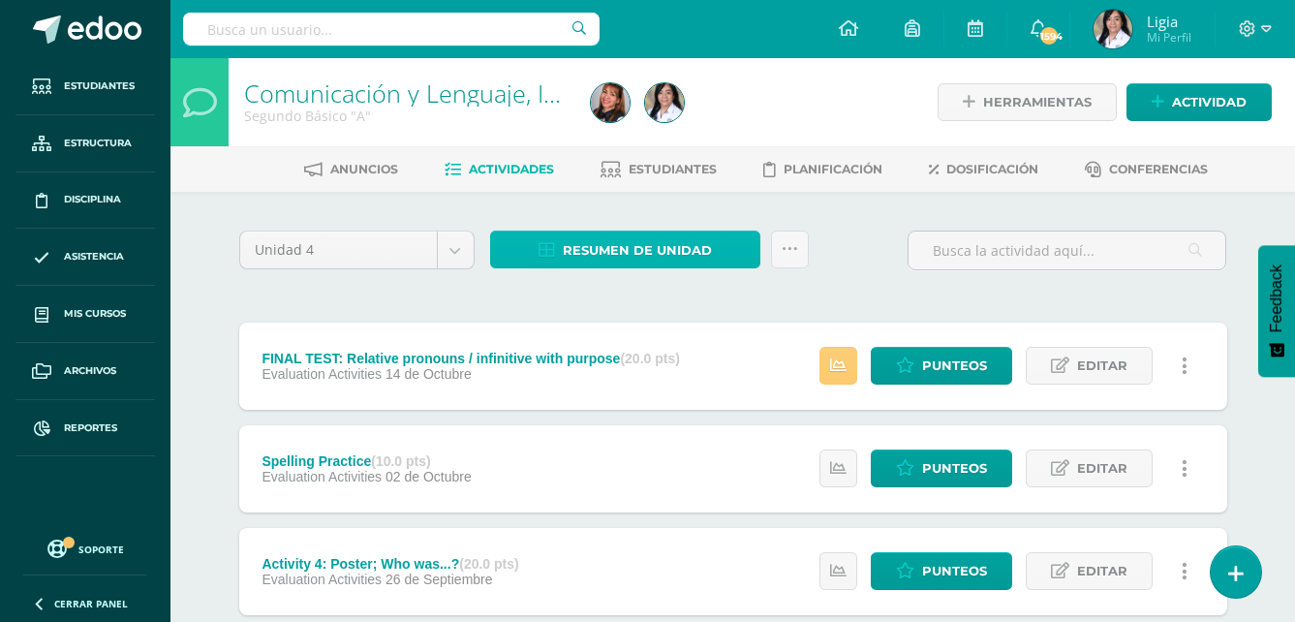
click at [604, 254] on span "Resumen de unidad" at bounding box center [637, 250] width 149 height 36
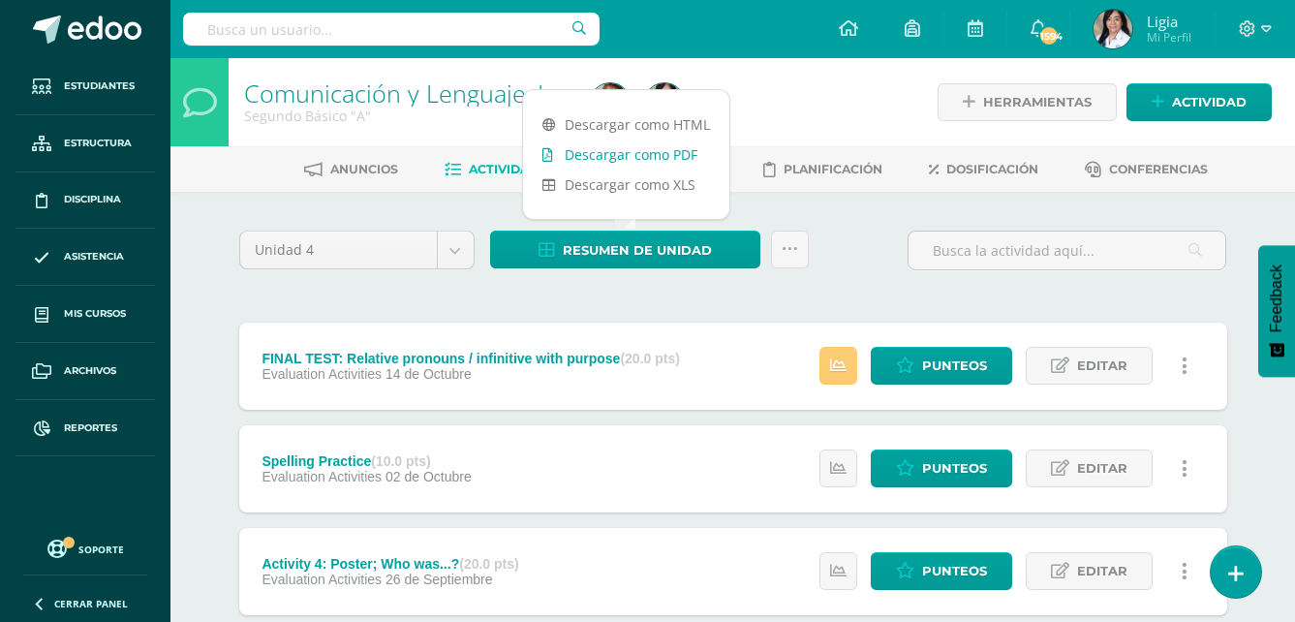
click at [646, 149] on link "Descargar como PDF" at bounding box center [626, 154] width 206 height 30
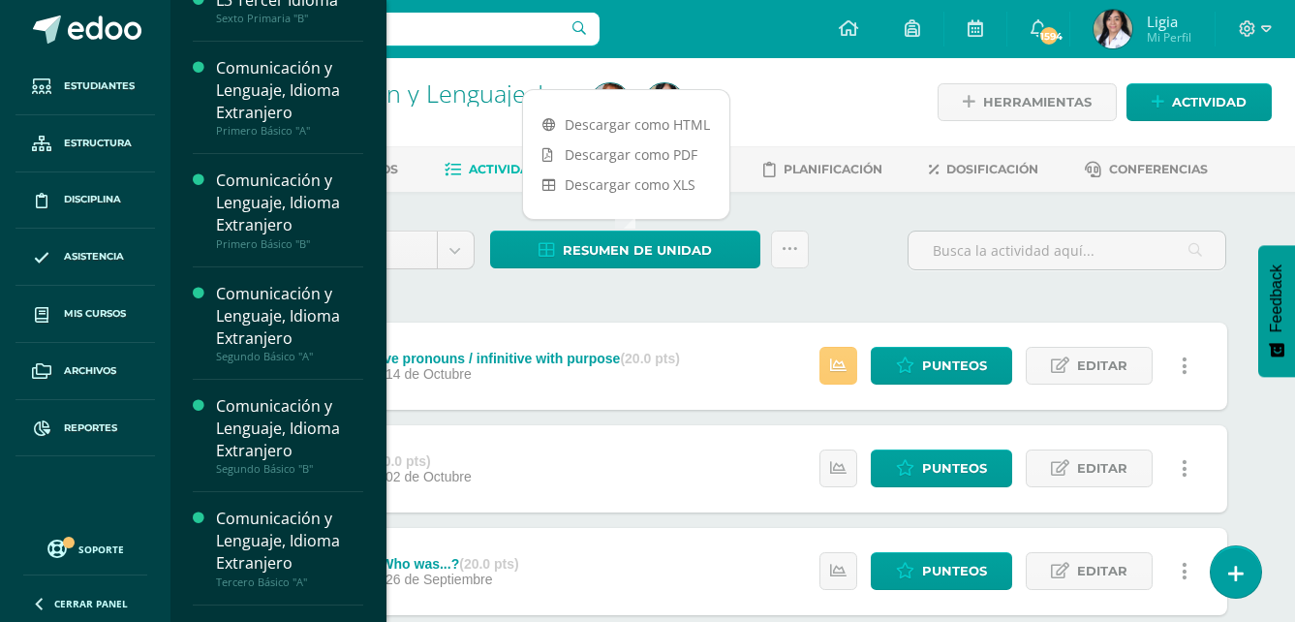
scroll to position [1065, 0]
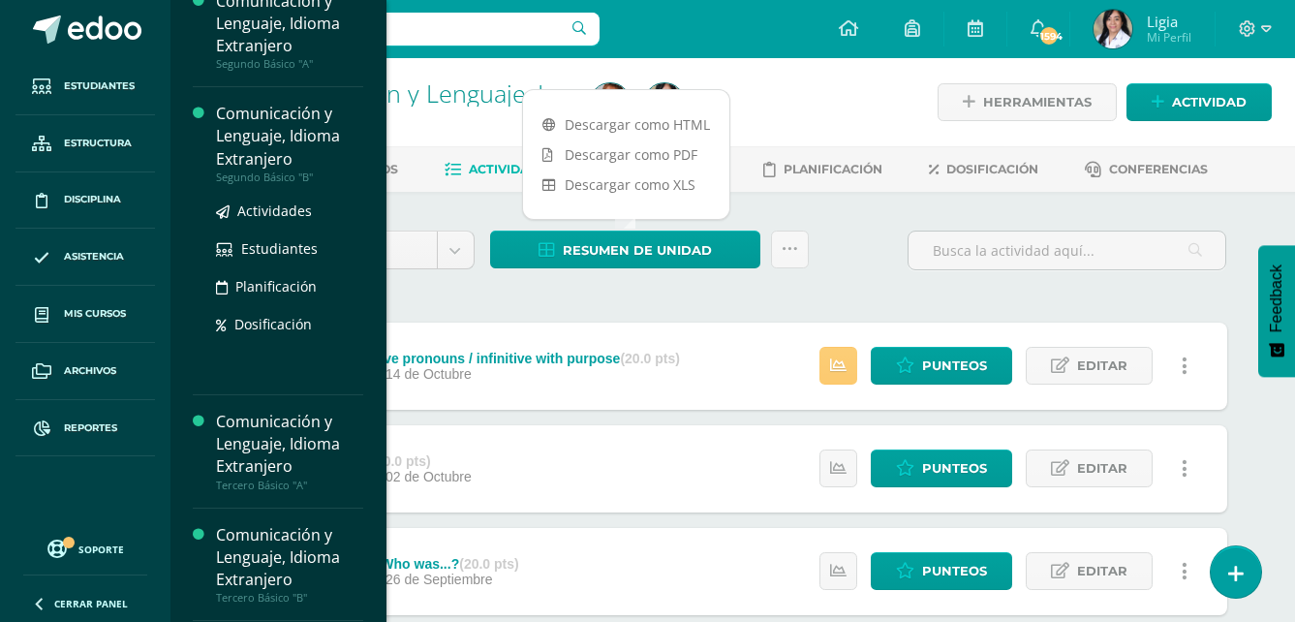
click at [276, 184] on div "Segundo Básico "B"" at bounding box center [289, 177] width 147 height 14
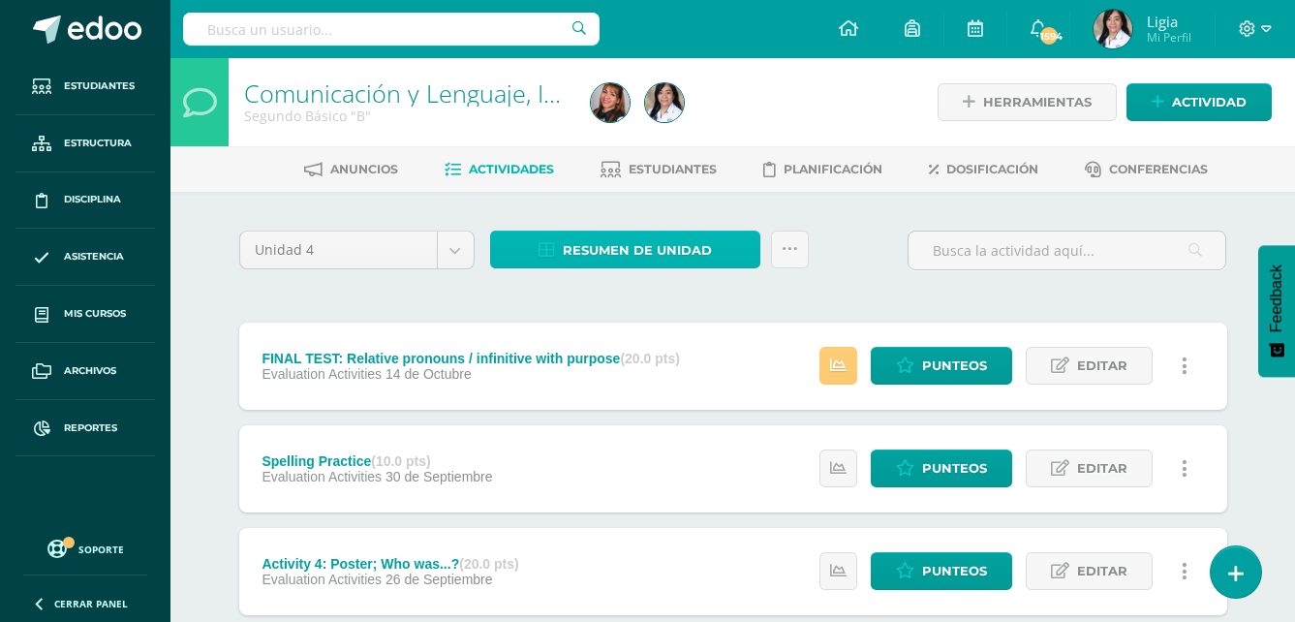
click at [693, 262] on span "Resumen de unidad" at bounding box center [637, 250] width 149 height 36
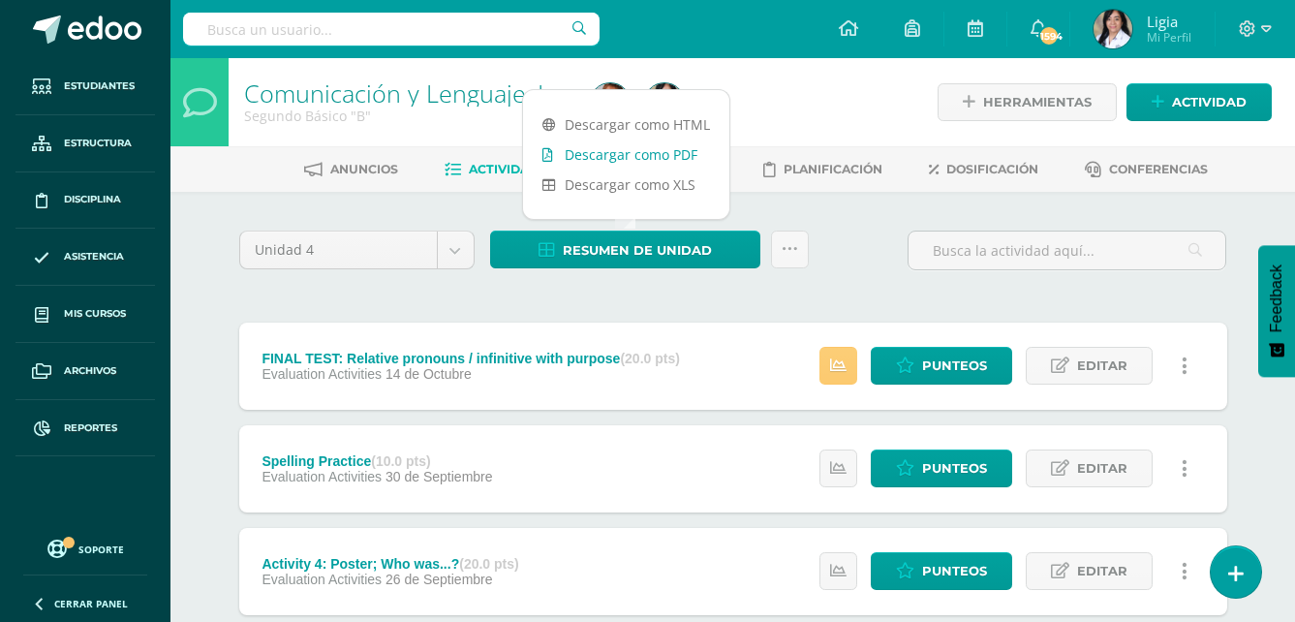
click at [680, 159] on link "Descargar como PDF" at bounding box center [626, 154] width 206 height 30
click at [638, 157] on link "Descargar como PDF" at bounding box center [626, 154] width 206 height 30
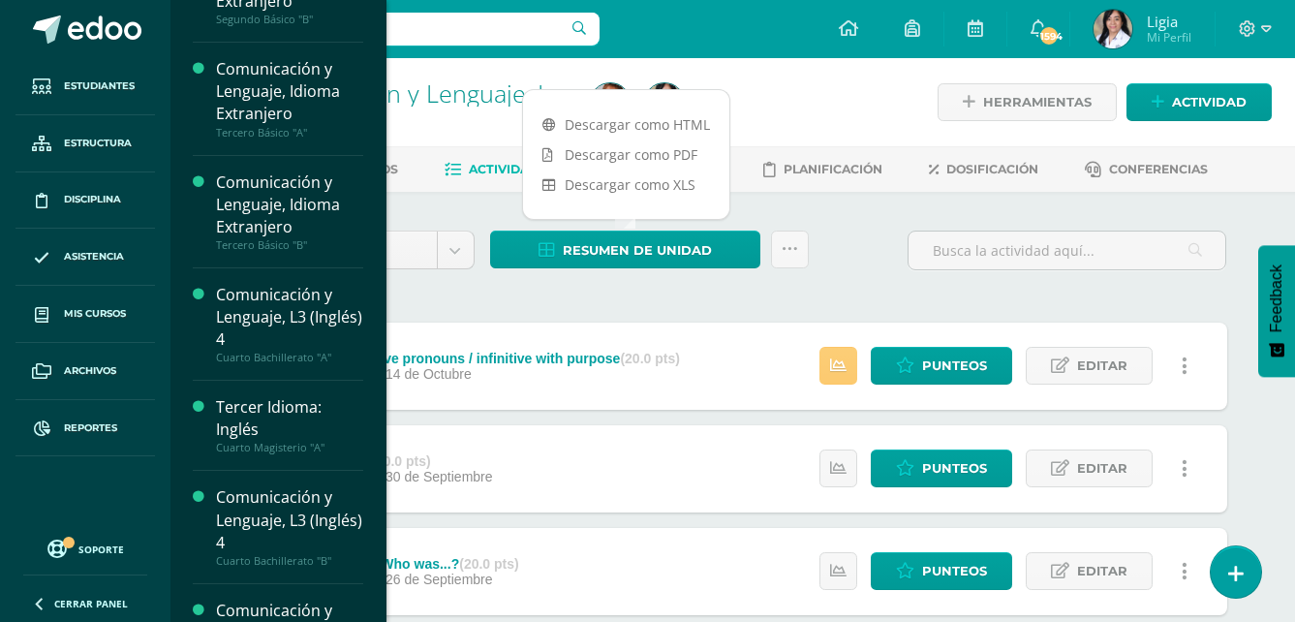
scroll to position [1453, 0]
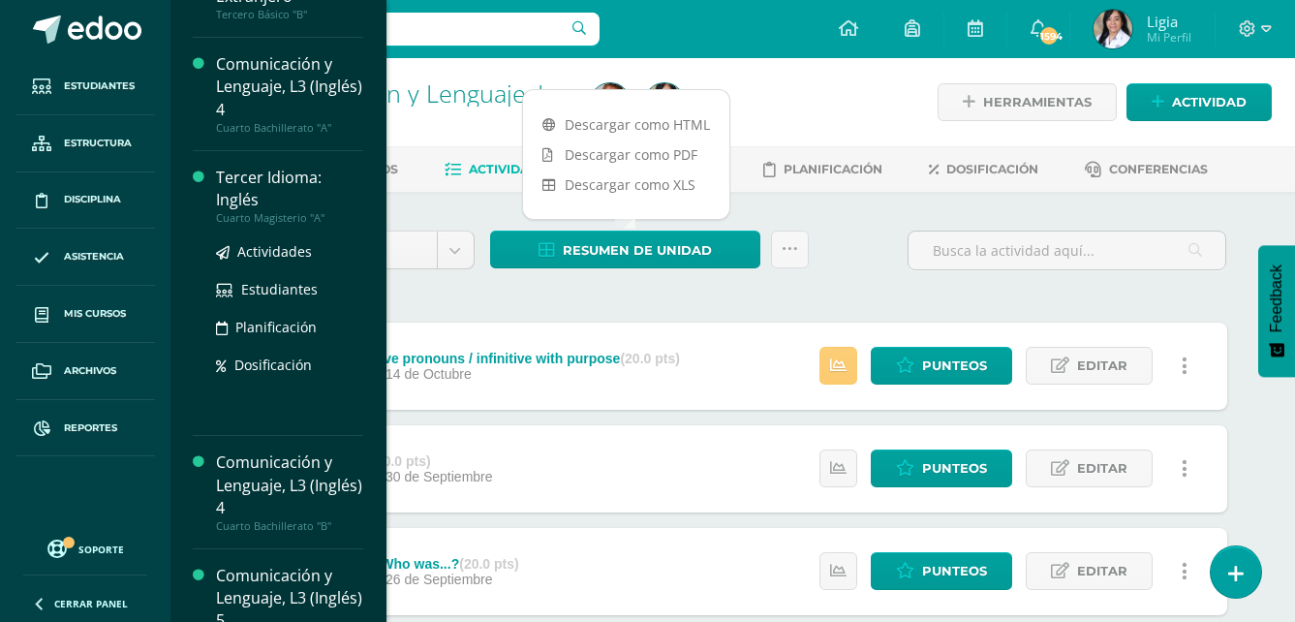
click at [303, 225] on div "Cuarto Magisterio "A"" at bounding box center [289, 218] width 147 height 14
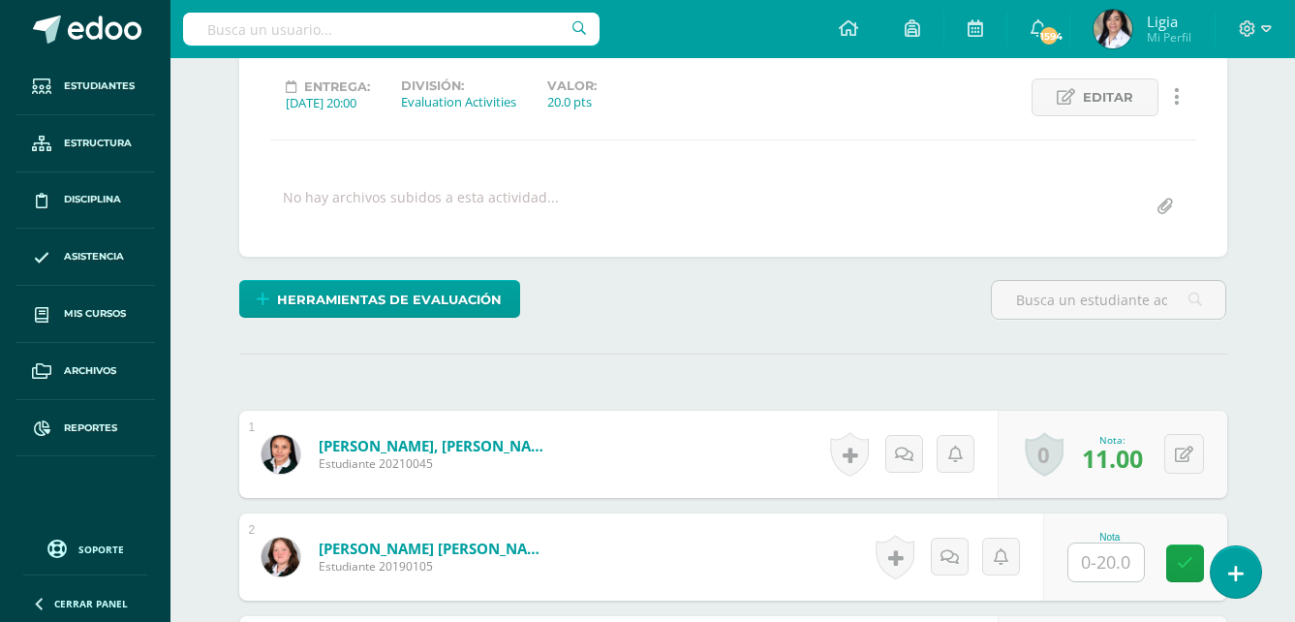
scroll to position [456, 0]
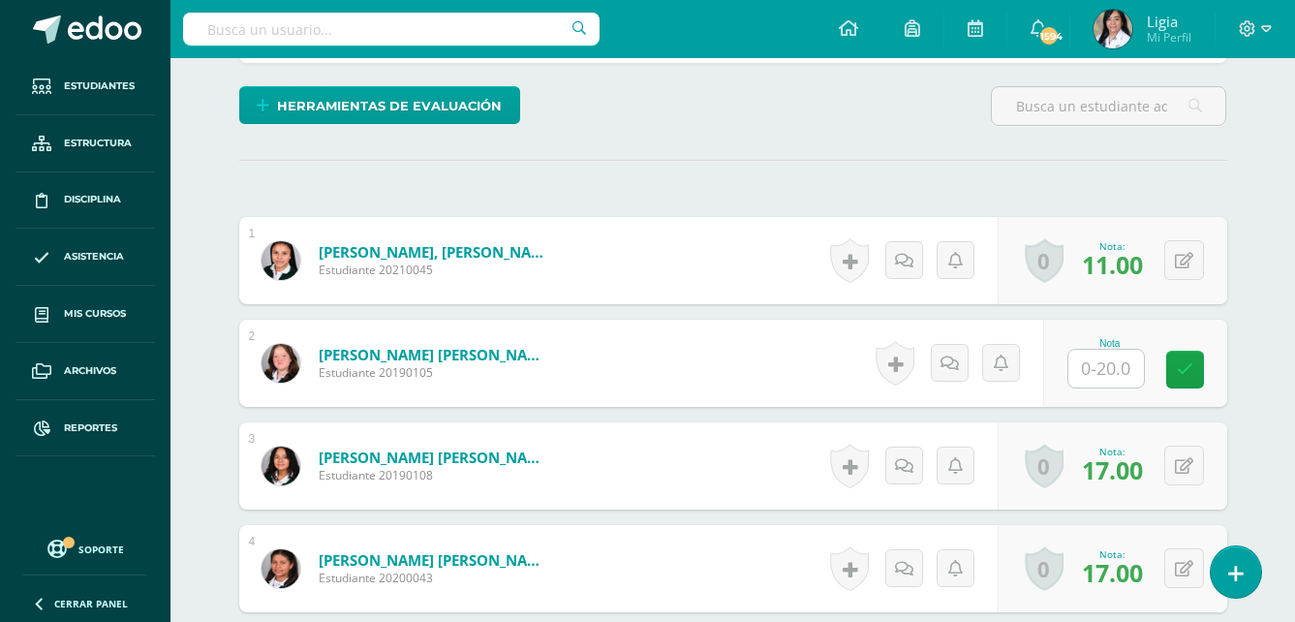
click at [1095, 368] on input "text" at bounding box center [1106, 369] width 76 height 38
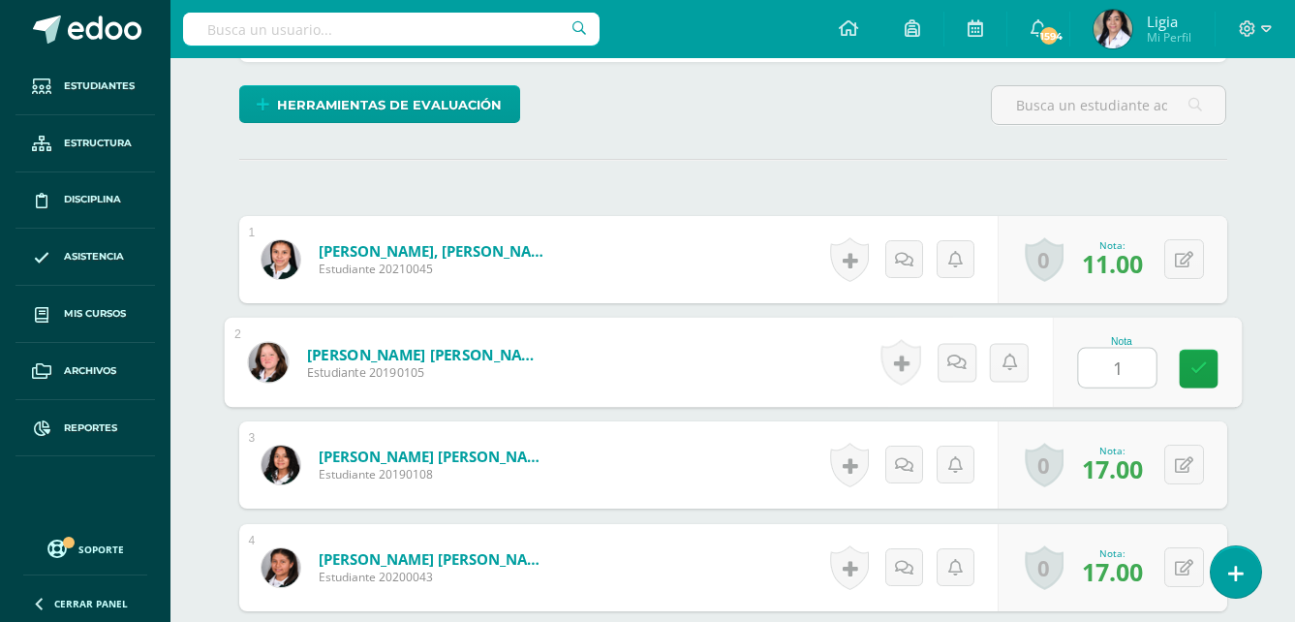
type input "19"
click at [1187, 369] on link at bounding box center [1198, 369] width 39 height 39
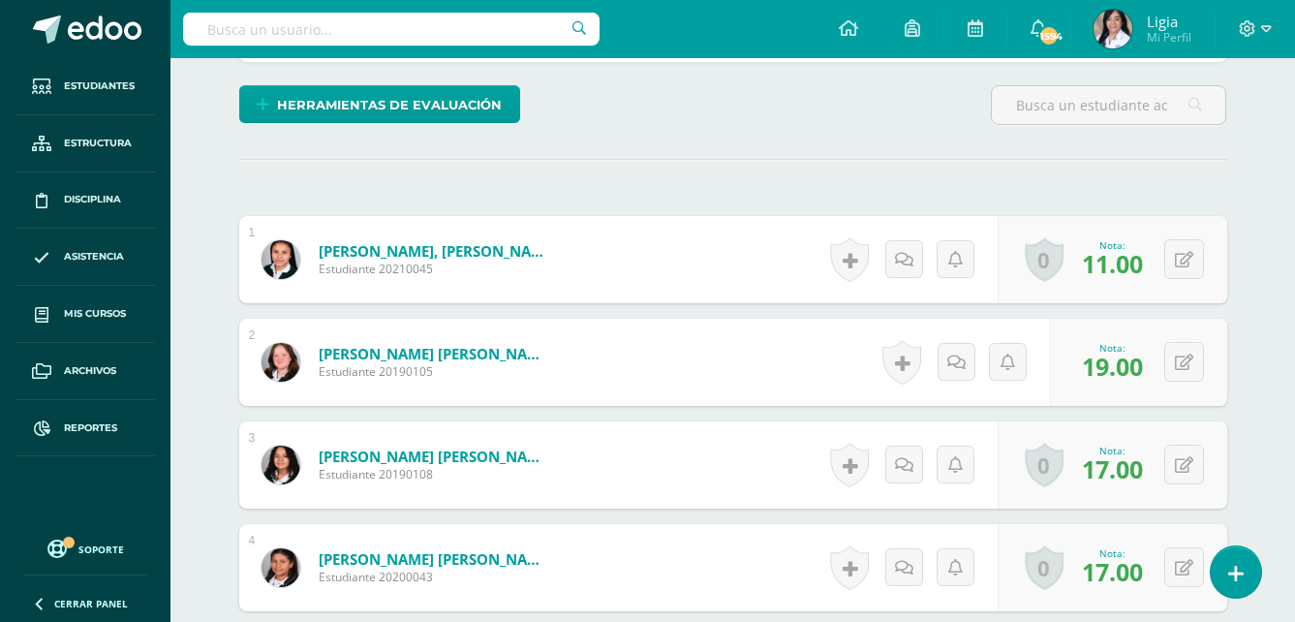
scroll to position [458, 0]
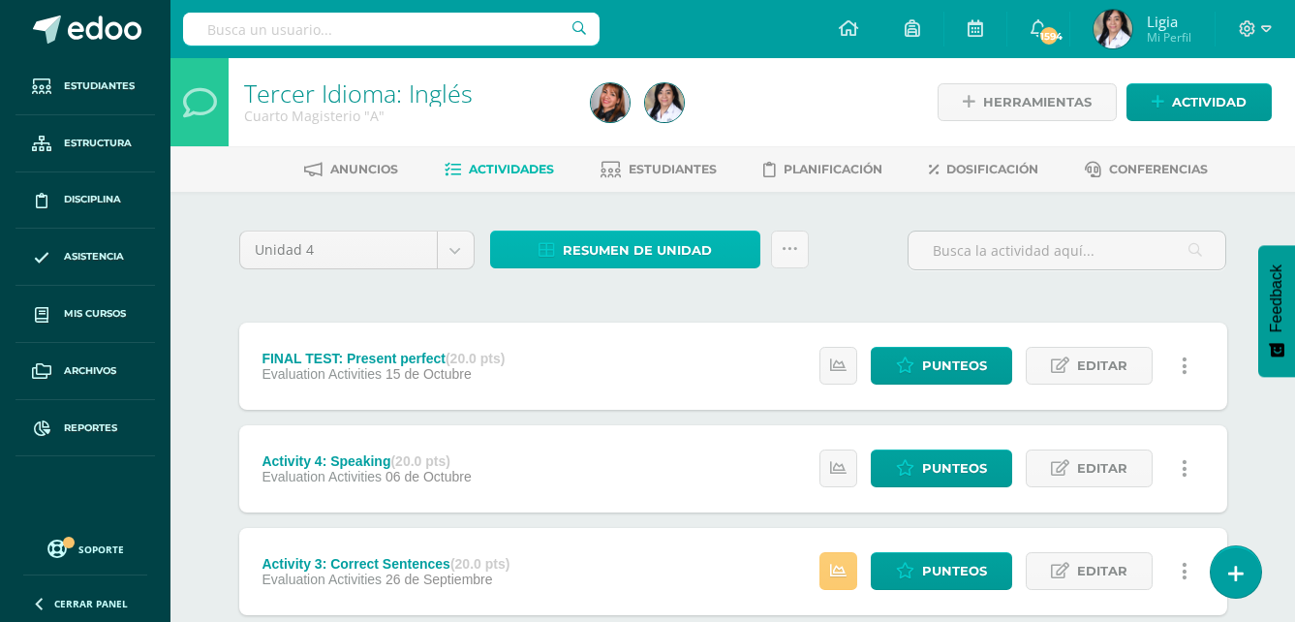
click at [594, 262] on span "Resumen de unidad" at bounding box center [637, 250] width 149 height 36
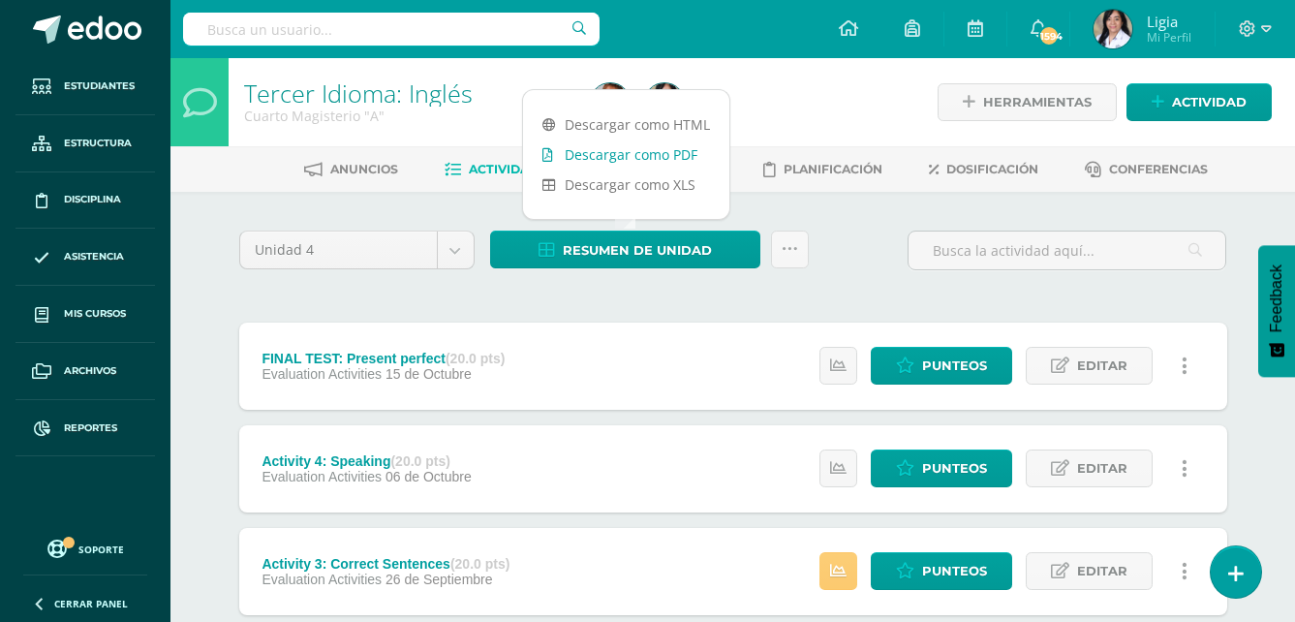
click at [612, 159] on link "Descargar como PDF" at bounding box center [626, 154] width 206 height 30
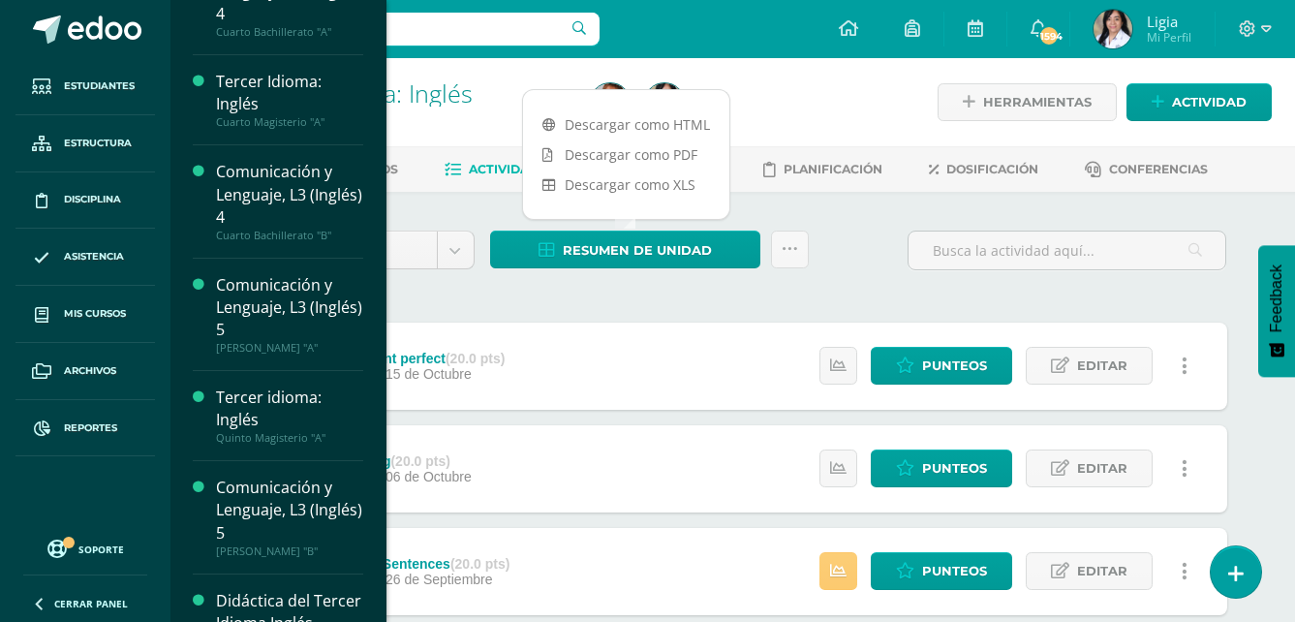
scroll to position [1840, 0]
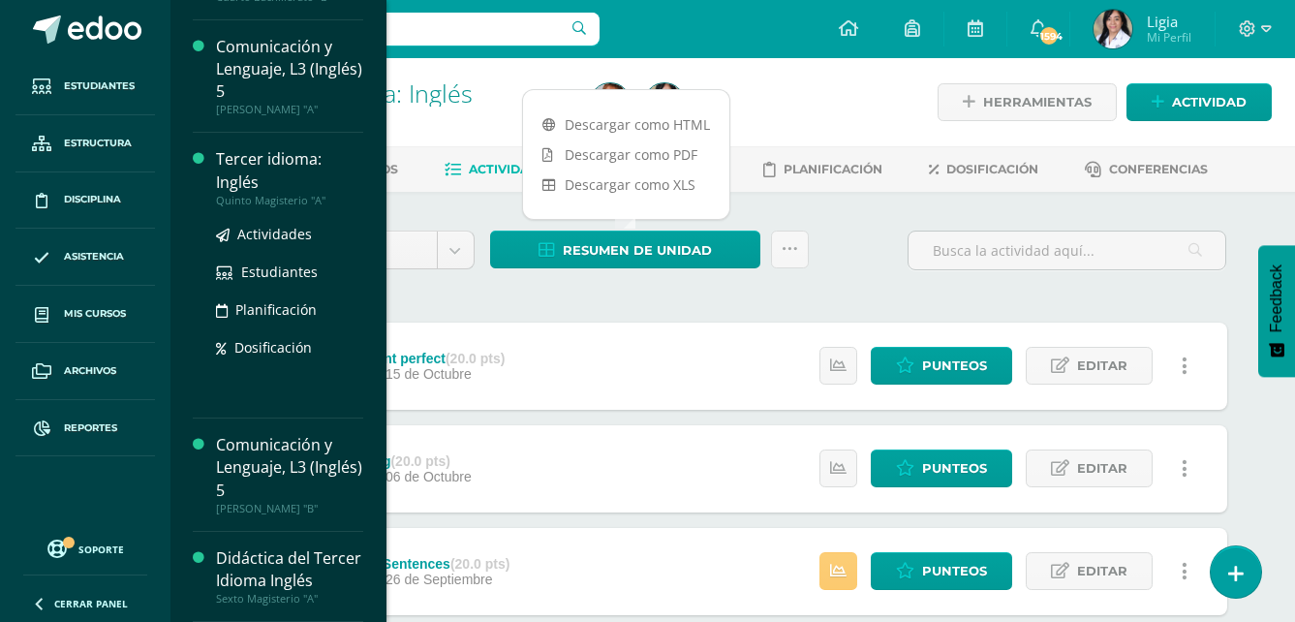
click at [303, 194] on div "Quinto Magisterio "A"" at bounding box center [289, 201] width 147 height 14
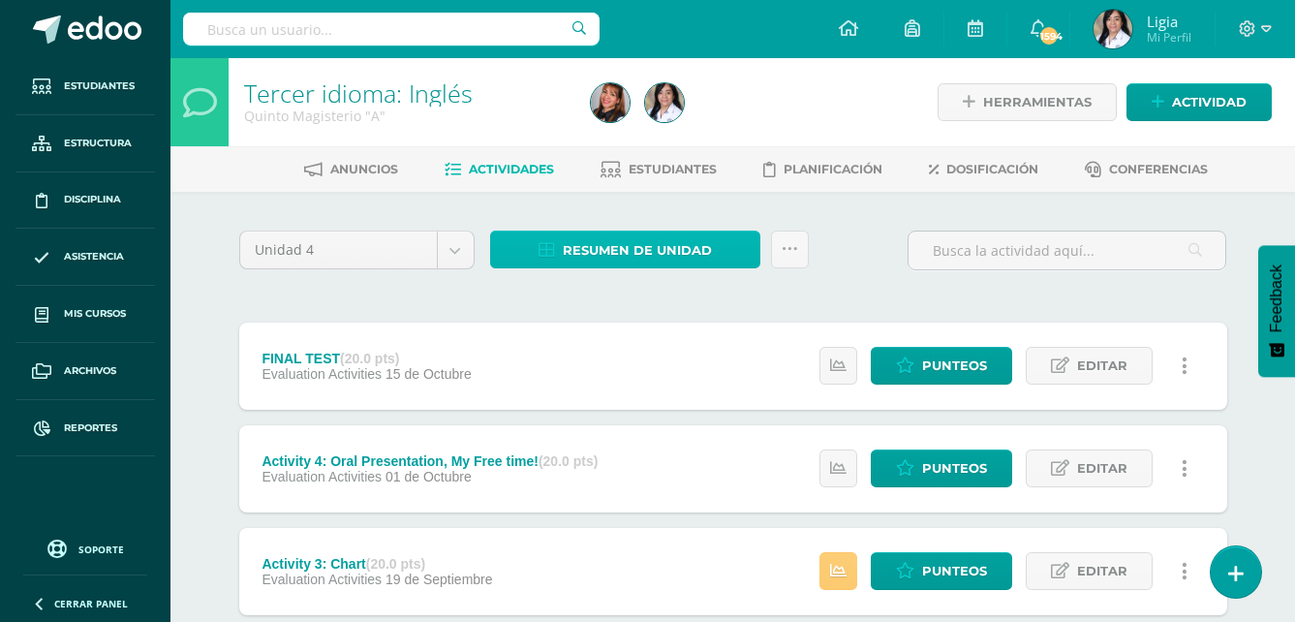
click at [747, 246] on link "Resumen de unidad" at bounding box center [625, 250] width 270 height 38
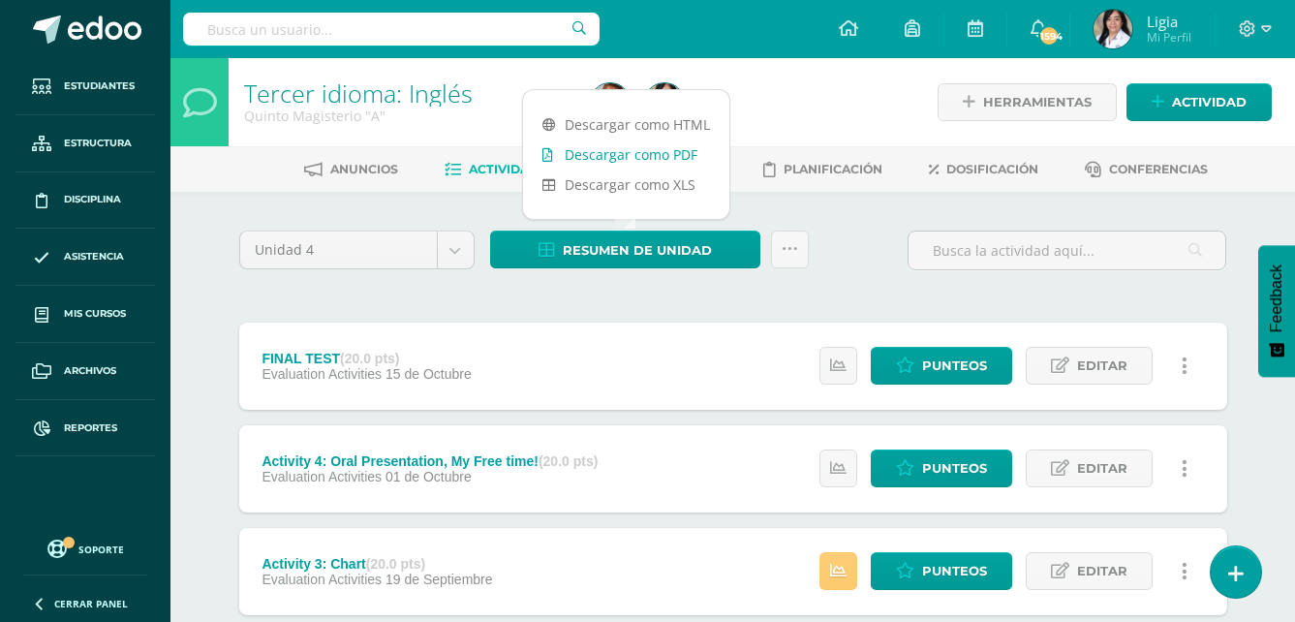
click at [689, 150] on link "Descargar como PDF" at bounding box center [626, 154] width 206 height 30
click at [678, 152] on link "Descargar como PDF" at bounding box center [626, 154] width 206 height 30
drag, startPoint x: 820, startPoint y: 220, endPoint x: 911, endPoint y: 166, distance: 106.0
click at [820, 220] on div "Unidad 4 Unidad 1 Unidad 2 Unidad 3 Unidad 4 Resumen de unidad Subir actividade…" at bounding box center [732, 570] width 1065 height 757
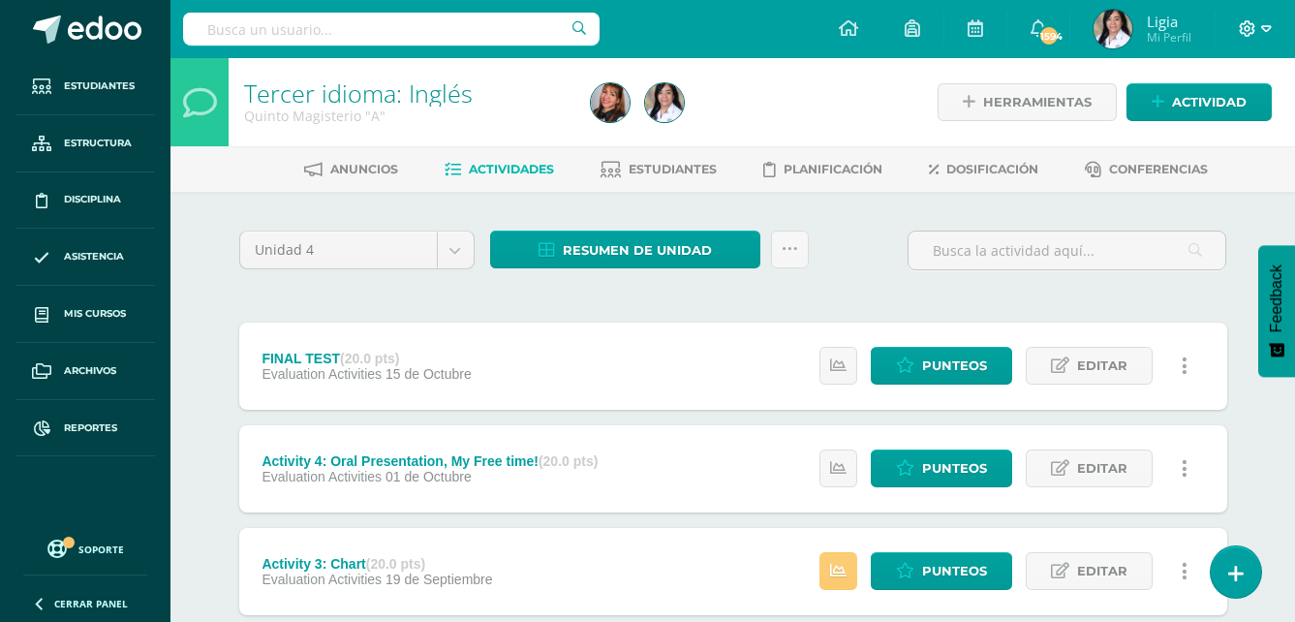
click at [1245, 32] on icon at bounding box center [1247, 28] width 17 height 17
click at [1233, 132] on span "Cerrar sesión" at bounding box center [1205, 132] width 87 height 18
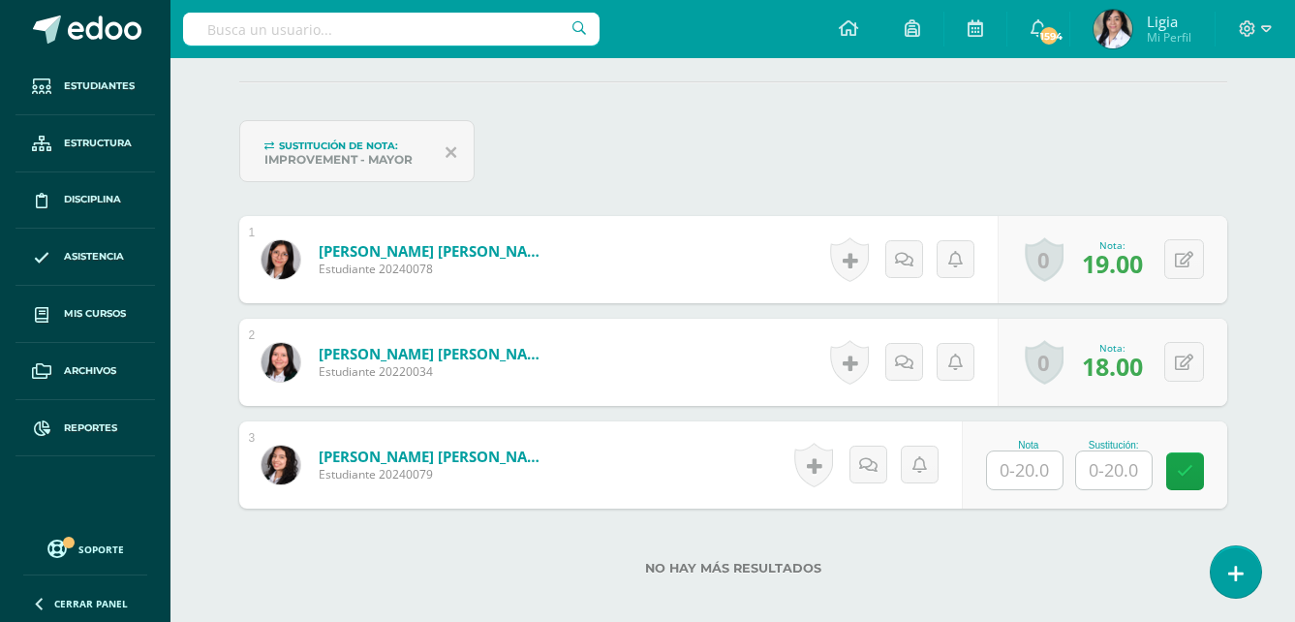
scroll to position [554, 0]
type input "2"
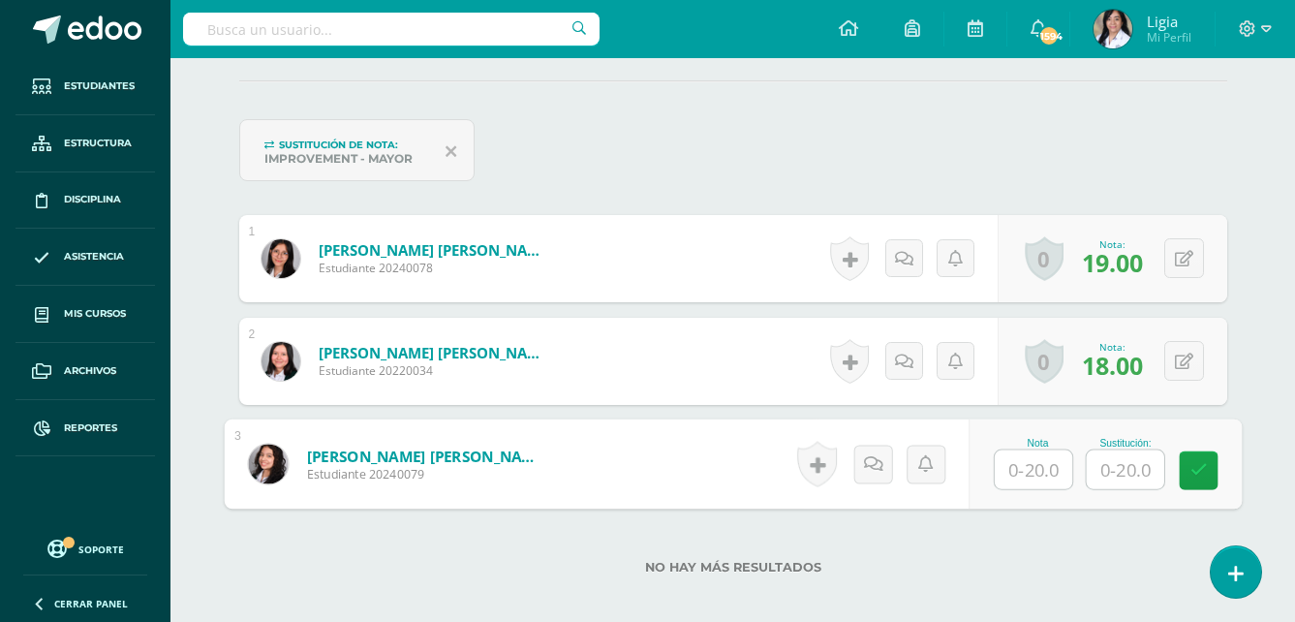
click at [1034, 465] on input "text" at bounding box center [1033, 469] width 77 height 39
type input "20"
click at [1187, 472] on link at bounding box center [1198, 470] width 39 height 39
